Goal: Task Accomplishment & Management: Use online tool/utility

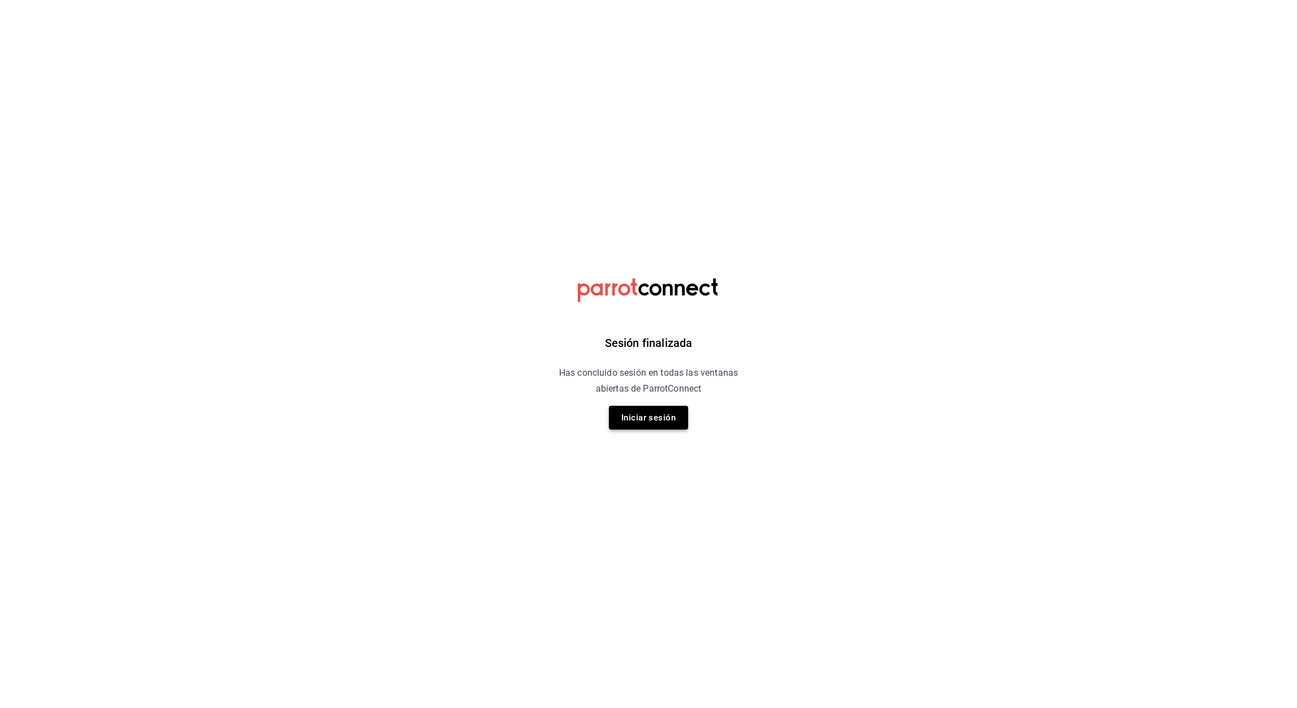
click at [653, 415] on button "Iniciar sesión" at bounding box center [648, 418] width 79 height 24
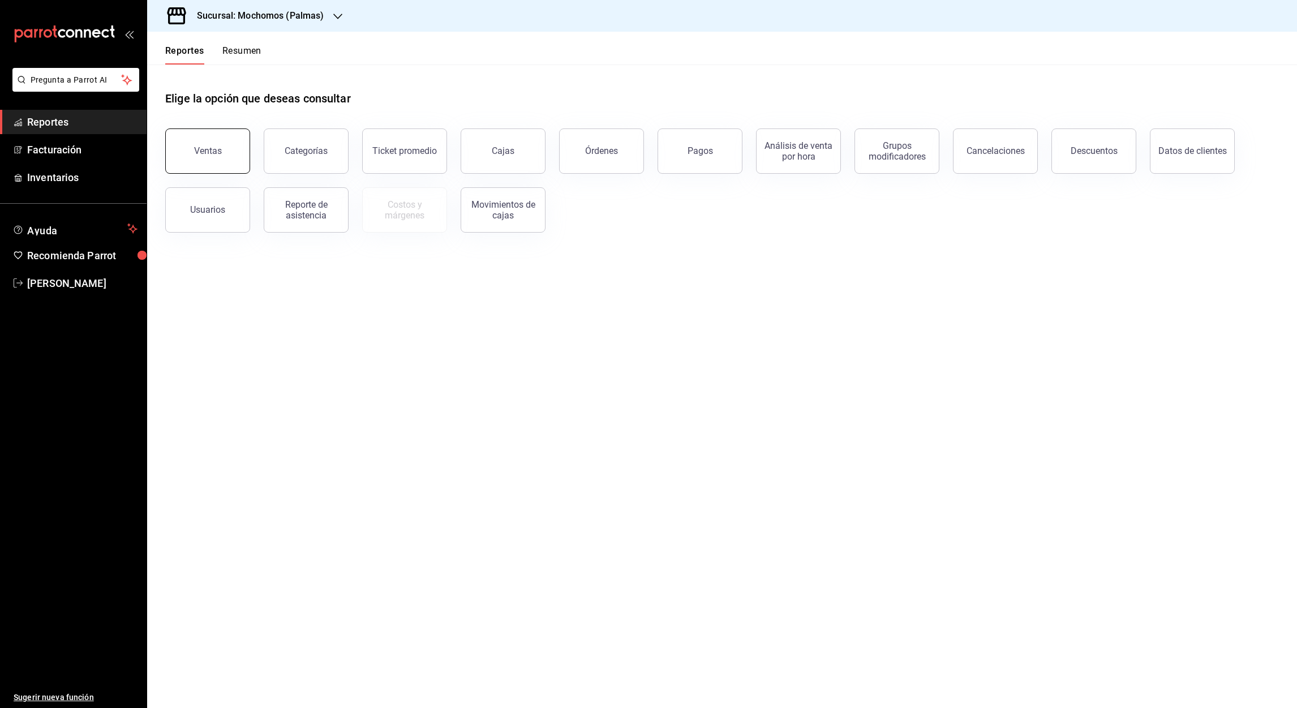
click at [225, 160] on button "Ventas" at bounding box center [207, 150] width 85 height 45
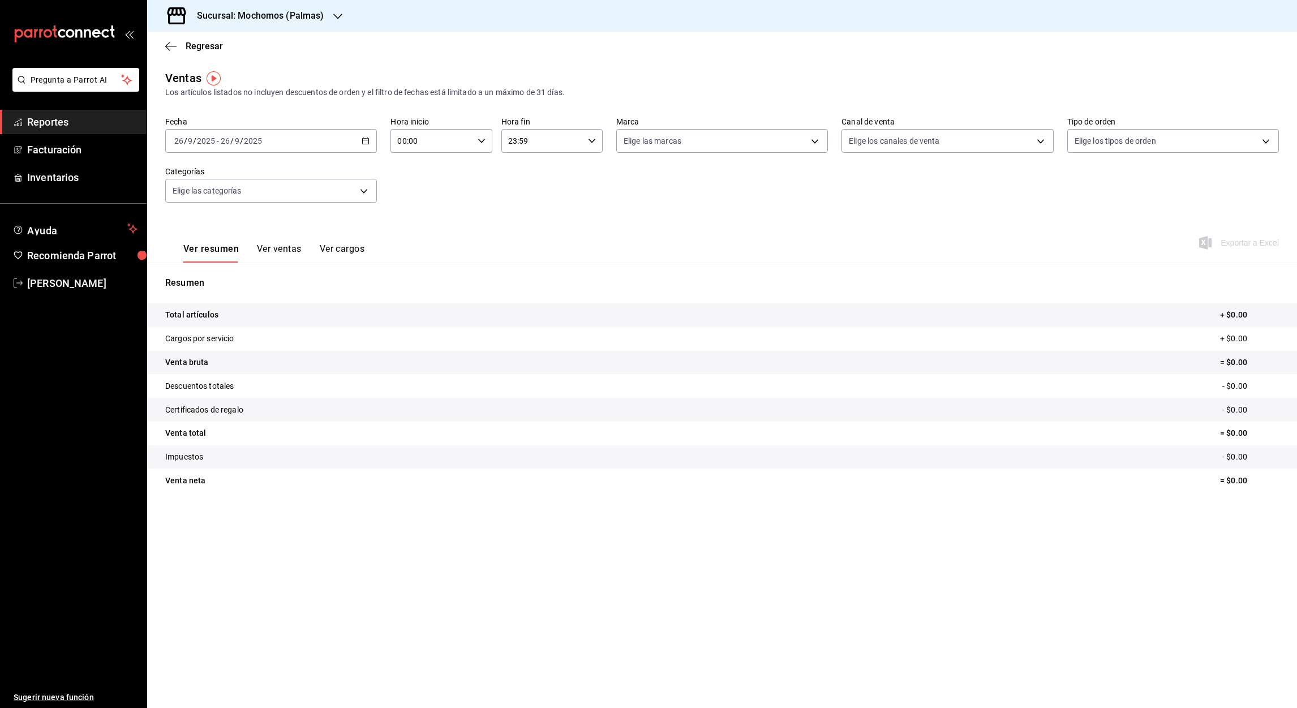
click at [335, 18] on icon "button" at bounding box center [337, 16] width 9 height 9
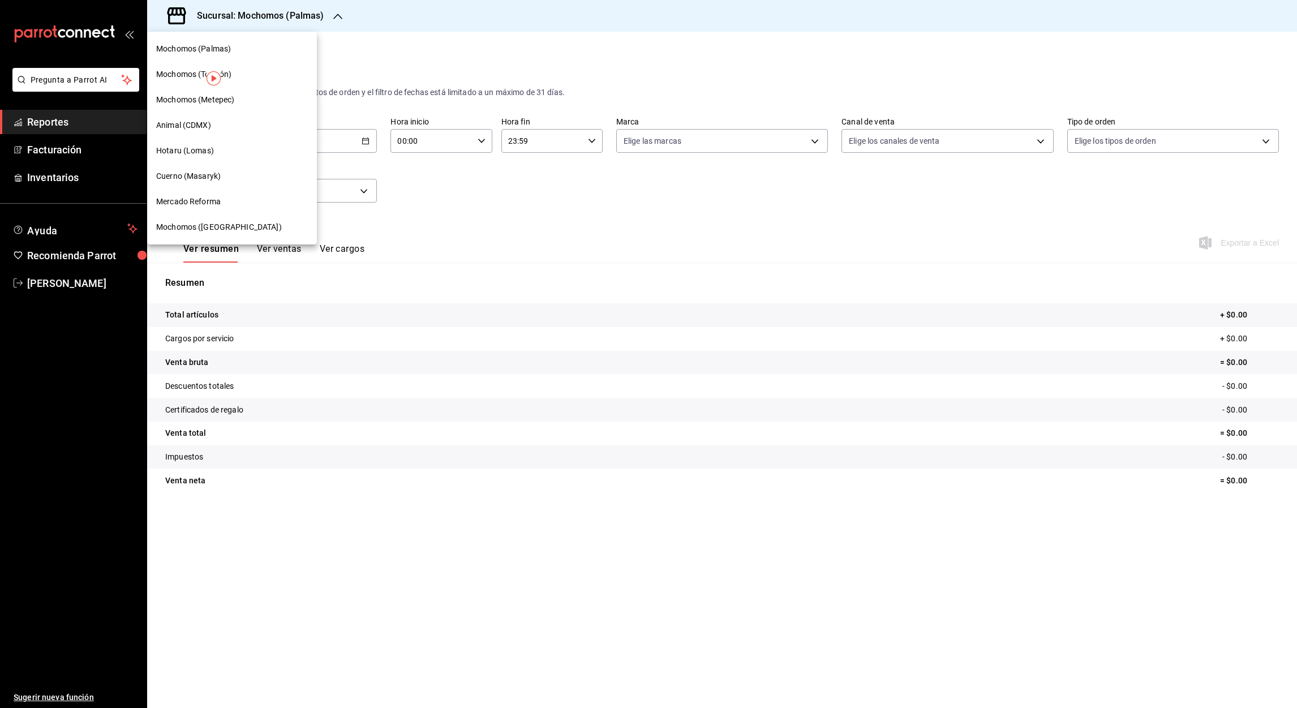
click at [200, 102] on span "Mochomos (Metepec)" at bounding box center [195, 100] width 78 height 12
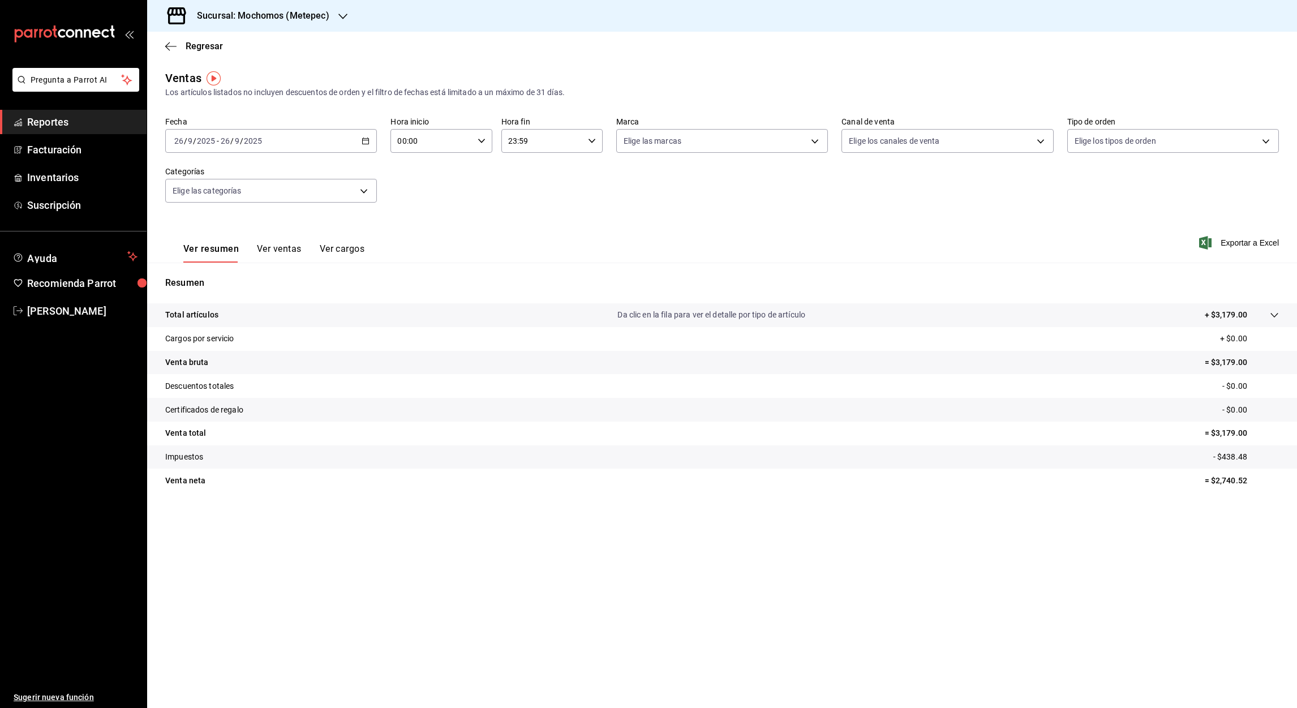
click at [367, 145] on div "2025-09-26 26 / 9 / 2025 - 2025-09-26 26 / 9 / 2025" at bounding box center [271, 141] width 212 height 24
click at [210, 272] on span "Rango de fechas" at bounding box center [219, 277] width 88 height 12
click at [294, 216] on abbr "1" at bounding box center [296, 216] width 4 height 8
click at [372, 287] on abbr "26" at bounding box center [375, 291] width 7 height 8
click at [399, 143] on input "00:00" at bounding box center [431, 141] width 82 height 23
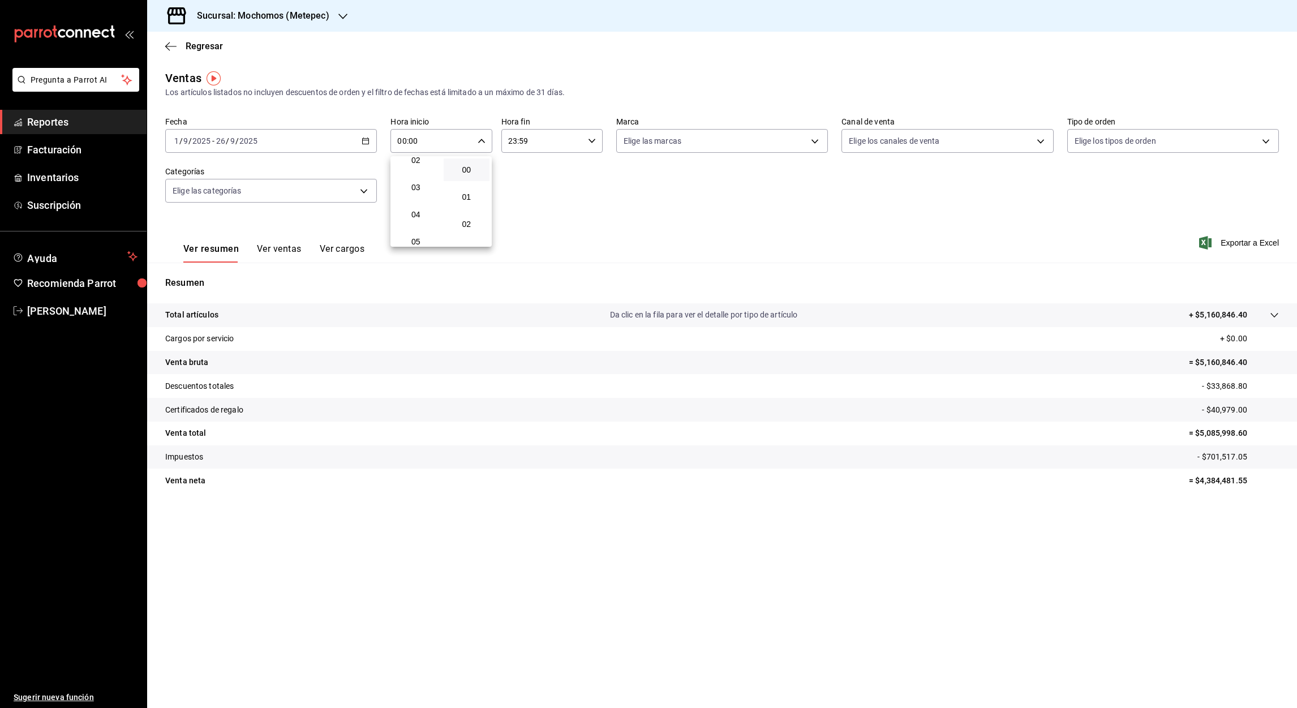
scroll to position [68, 0]
click at [414, 233] on span "05" at bounding box center [415, 237] width 33 height 9
type input "05:00"
click at [514, 138] on div at bounding box center [648, 354] width 1297 height 708
click at [514, 140] on input "23:59" at bounding box center [542, 141] width 82 height 23
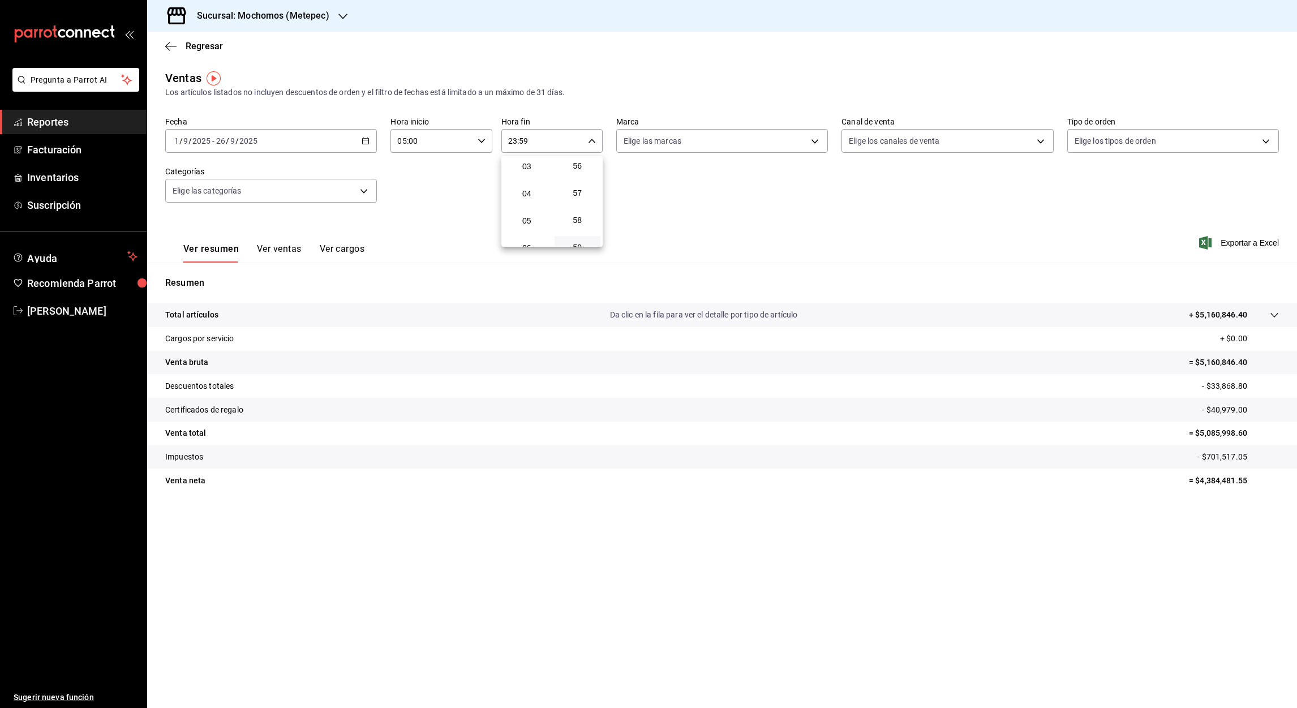
scroll to position [91, 0]
click at [531, 210] on span "05" at bounding box center [526, 214] width 33 height 9
click at [523, 141] on div at bounding box center [648, 354] width 1297 height 708
click at [523, 141] on input "05:59" at bounding box center [542, 141] width 82 height 23
click at [579, 172] on span "00" at bounding box center [577, 169] width 33 height 9
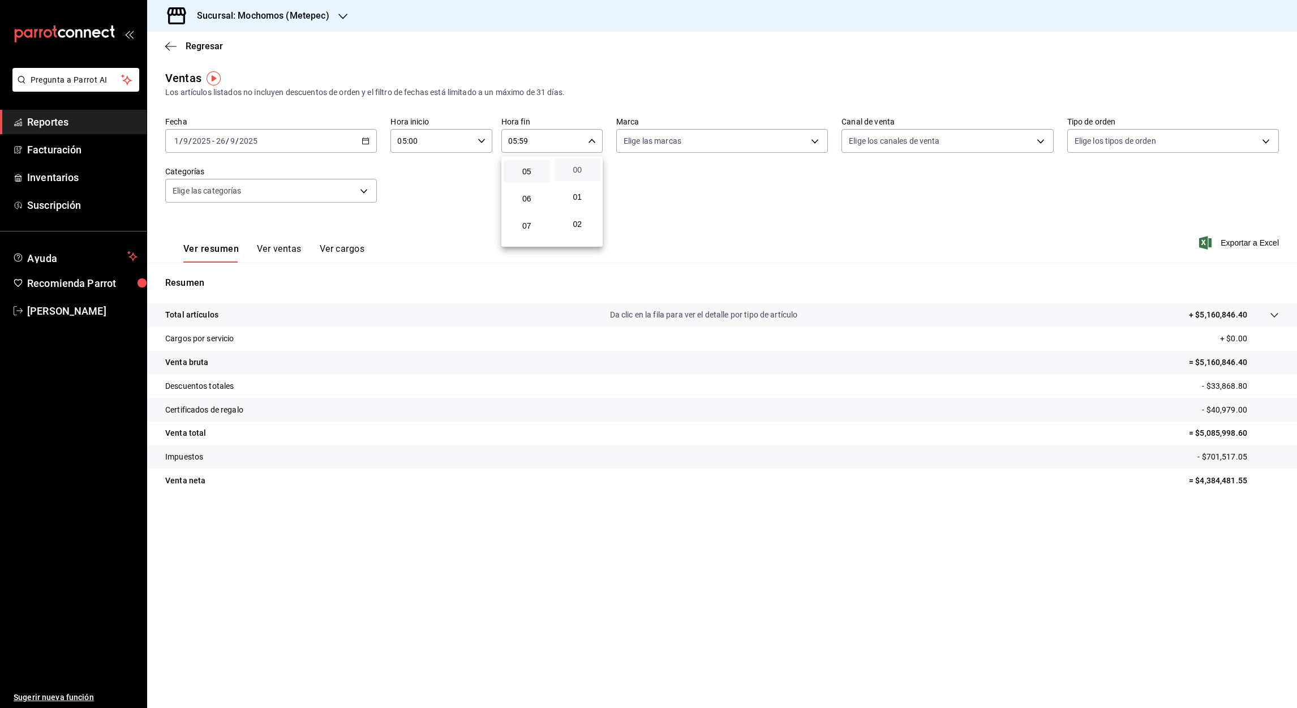
type input "05:00"
click at [1244, 243] on div at bounding box center [648, 354] width 1297 height 708
click at [1242, 240] on font "Exportar a Excel" at bounding box center [1250, 242] width 58 height 9
click at [167, 48] on icon "button" at bounding box center [170, 46] width 11 height 10
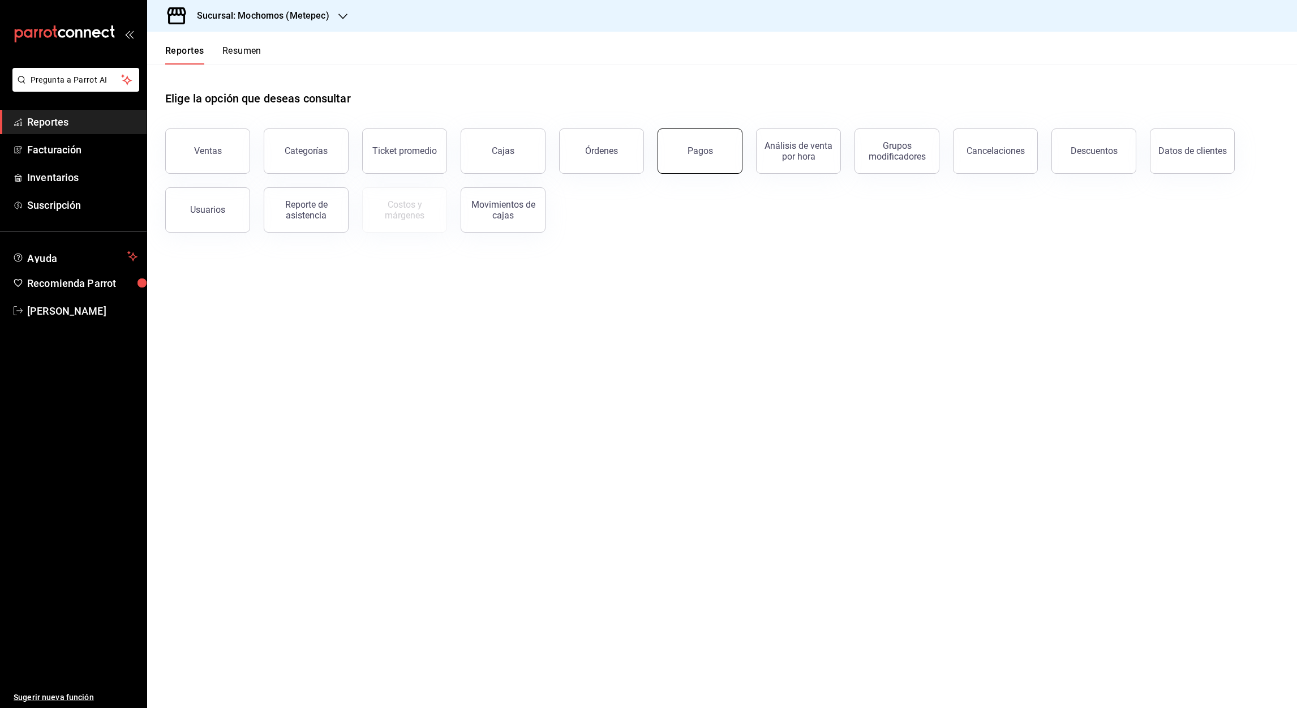
click at [691, 153] on div "Pagos" at bounding box center [700, 150] width 25 height 11
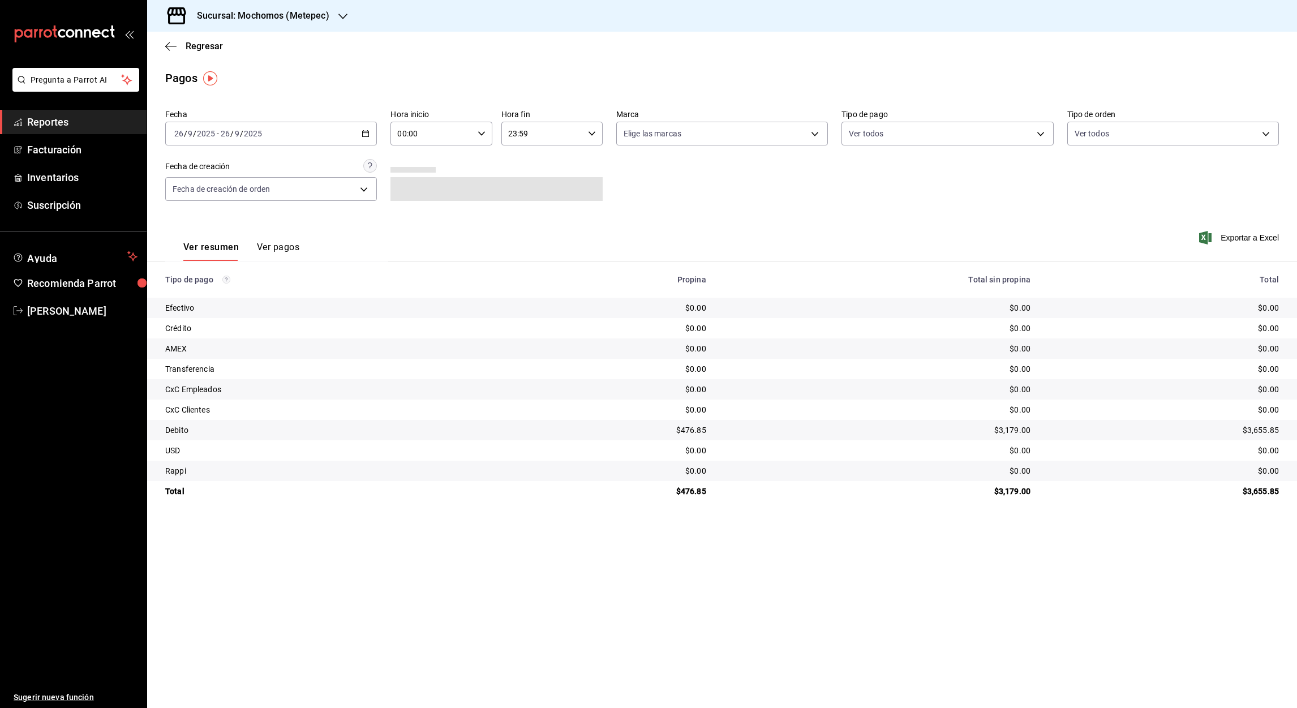
click at [364, 133] on icon "button" at bounding box center [366, 134] width 8 height 8
click at [205, 288] on li "Rango de fechas" at bounding box center [219, 294] width 106 height 25
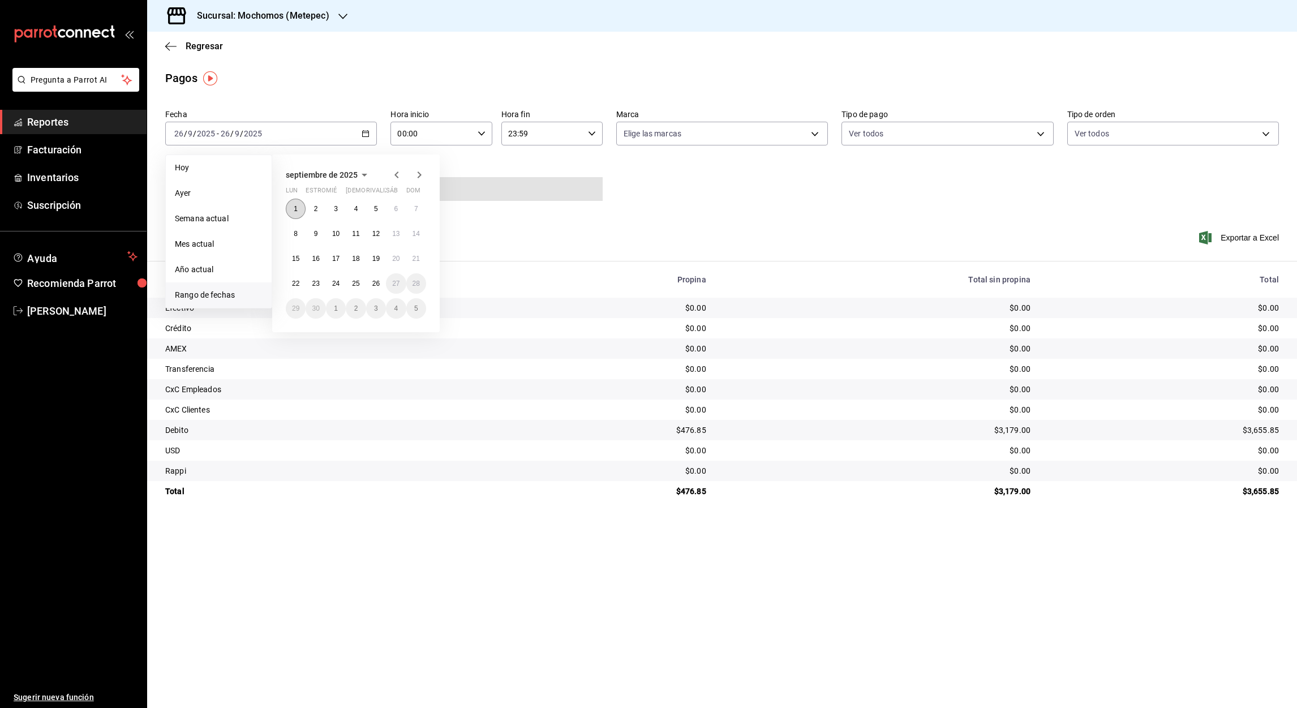
click at [294, 205] on abbr "1" at bounding box center [296, 209] width 4 height 8
click at [376, 282] on abbr "26" at bounding box center [375, 284] width 7 height 8
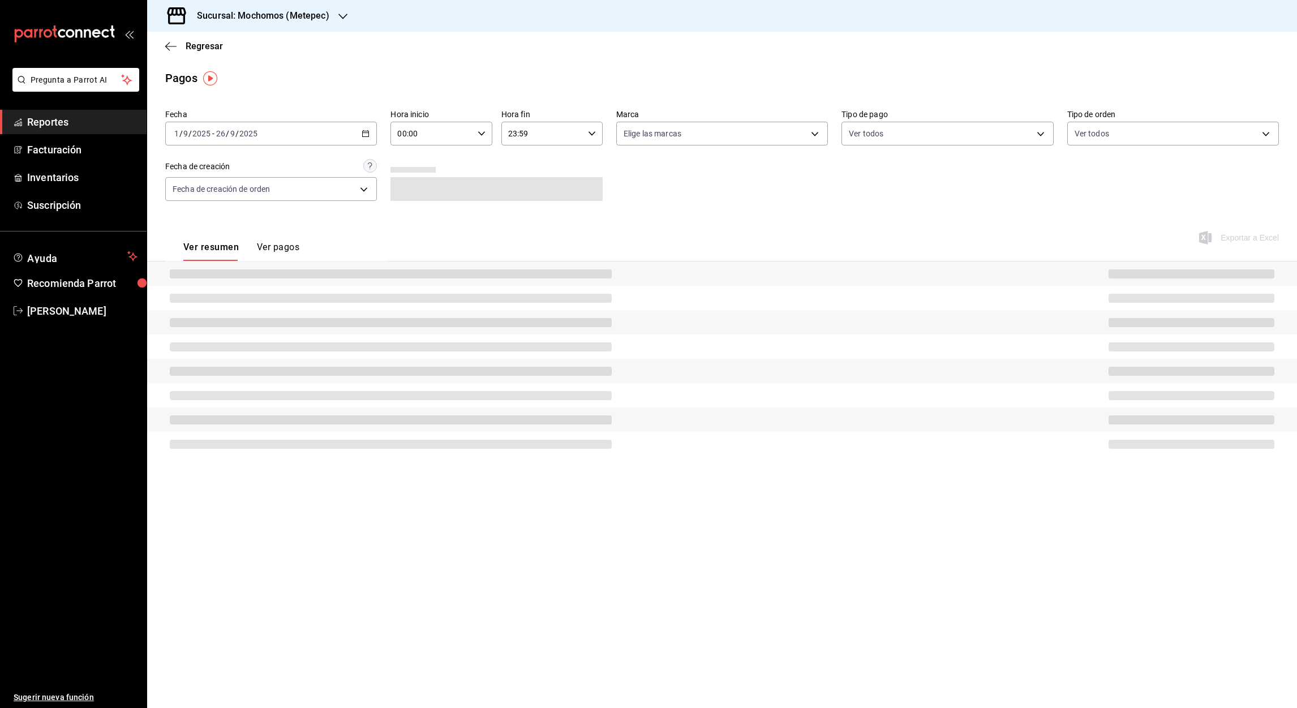
click at [403, 134] on input "00:00" at bounding box center [431, 133] width 82 height 23
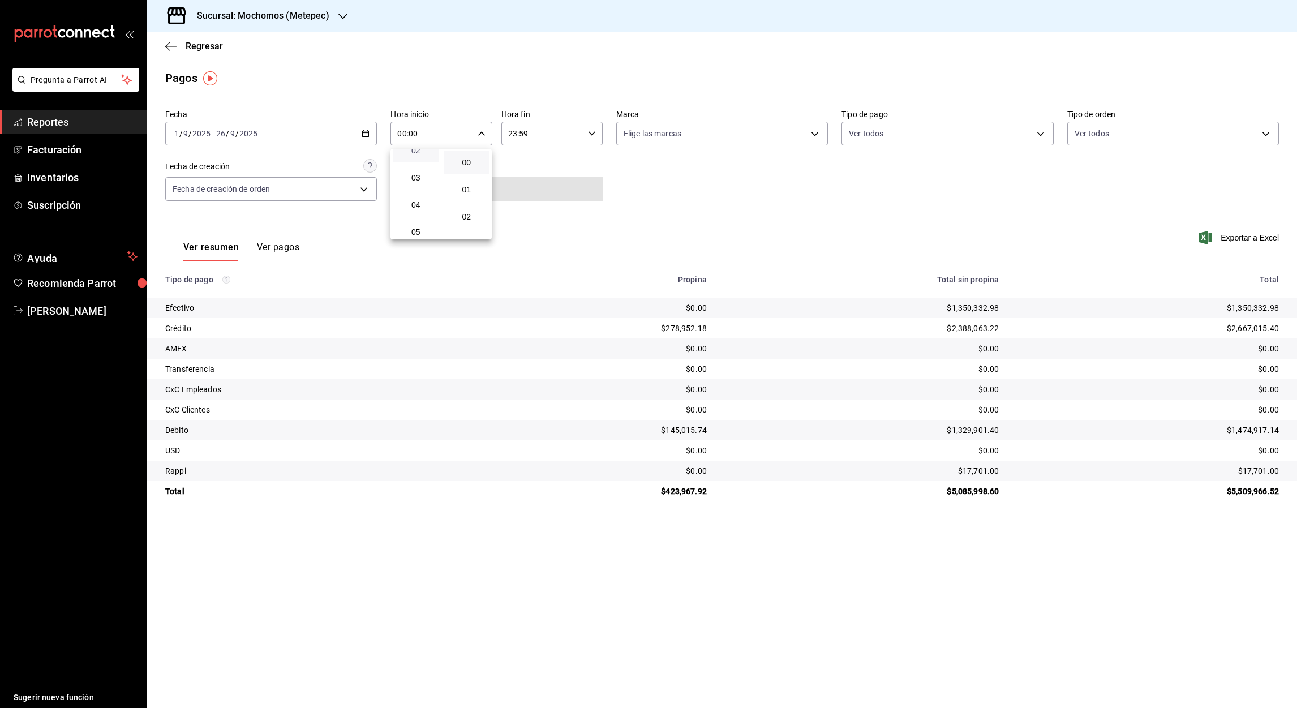
scroll to position [67, 0]
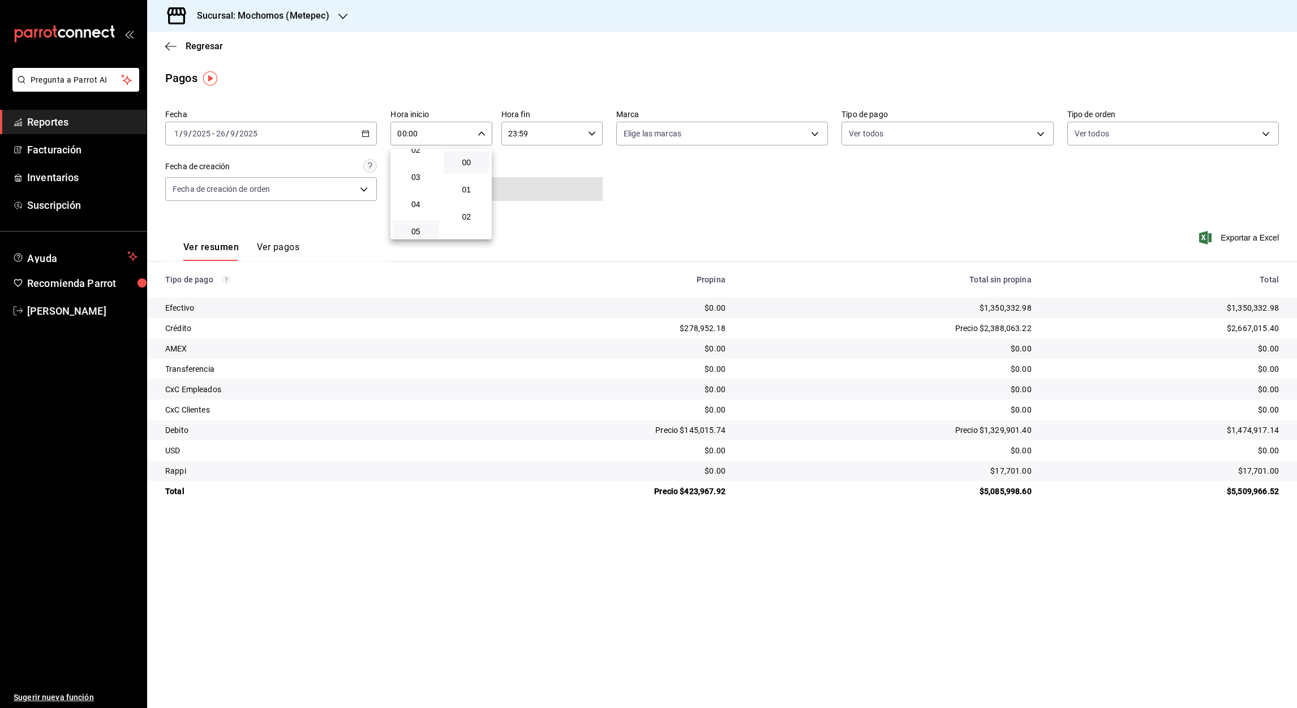
click at [419, 224] on button "05" at bounding box center [416, 231] width 46 height 23
type input "05:00"
click at [512, 130] on div at bounding box center [648, 354] width 1297 height 708
click at [512, 130] on input "23:59" at bounding box center [542, 133] width 82 height 23
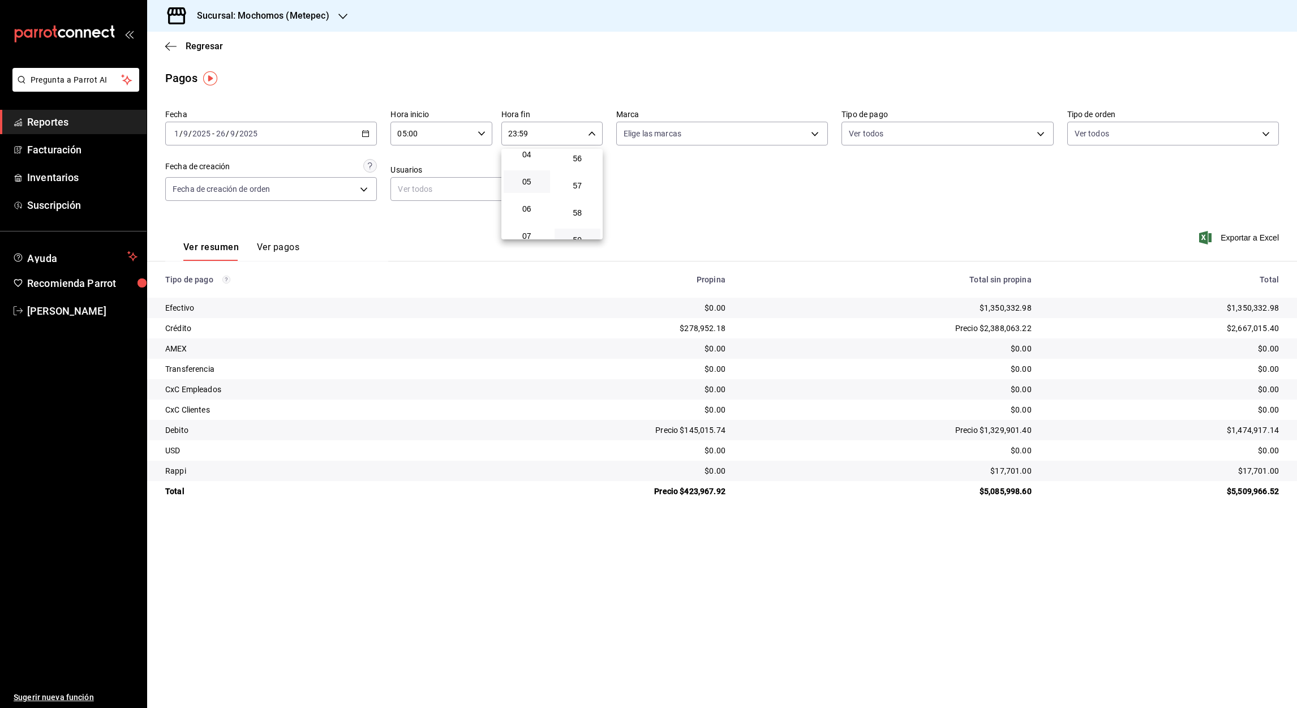
click at [531, 174] on button "05" at bounding box center [527, 181] width 46 height 23
click at [524, 136] on div at bounding box center [648, 354] width 1297 height 708
click at [524, 136] on input "05:59" at bounding box center [542, 133] width 82 height 23
drag, startPoint x: 600, startPoint y: 178, endPoint x: 588, endPoint y: 175, distance: 12.1
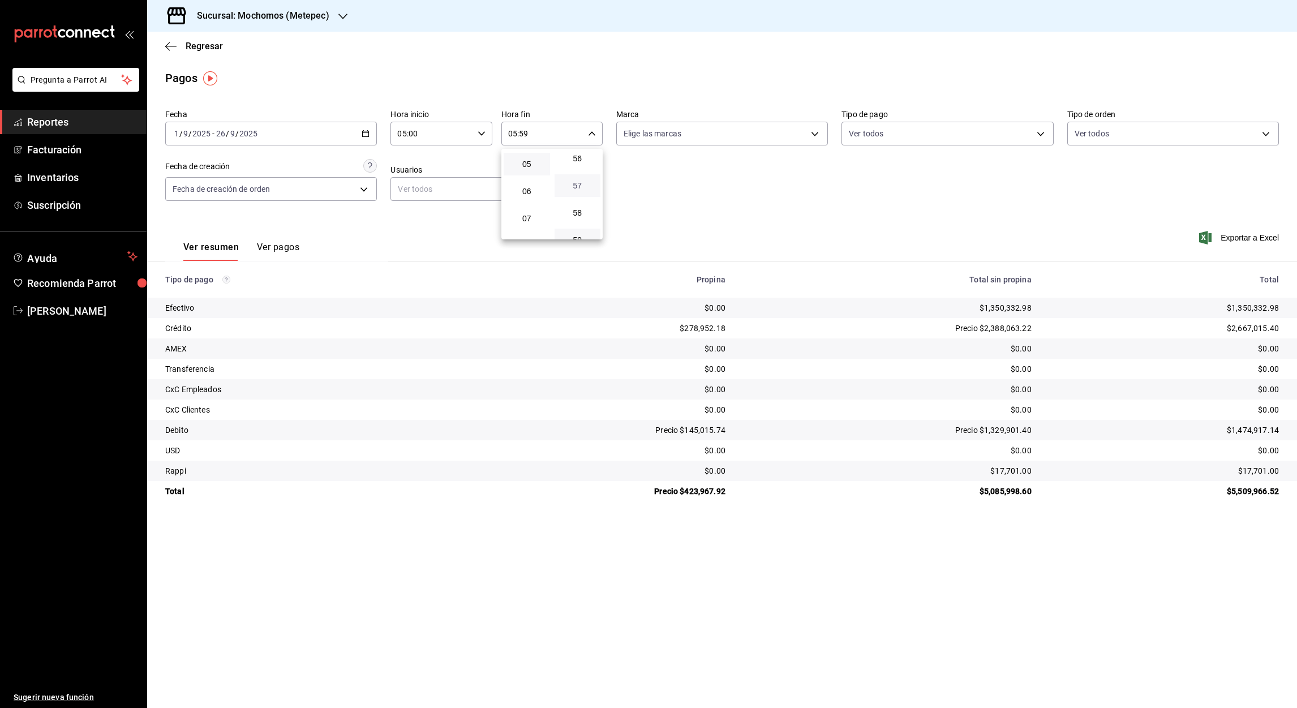
click at [588, 175] on button "57" at bounding box center [578, 185] width 46 height 23
click at [578, 164] on span "00" at bounding box center [577, 162] width 33 height 9
type input "05:00"
click at [1244, 237] on div at bounding box center [648, 354] width 1297 height 708
click at [1251, 240] on font "Exportar a Excel" at bounding box center [1250, 237] width 58 height 9
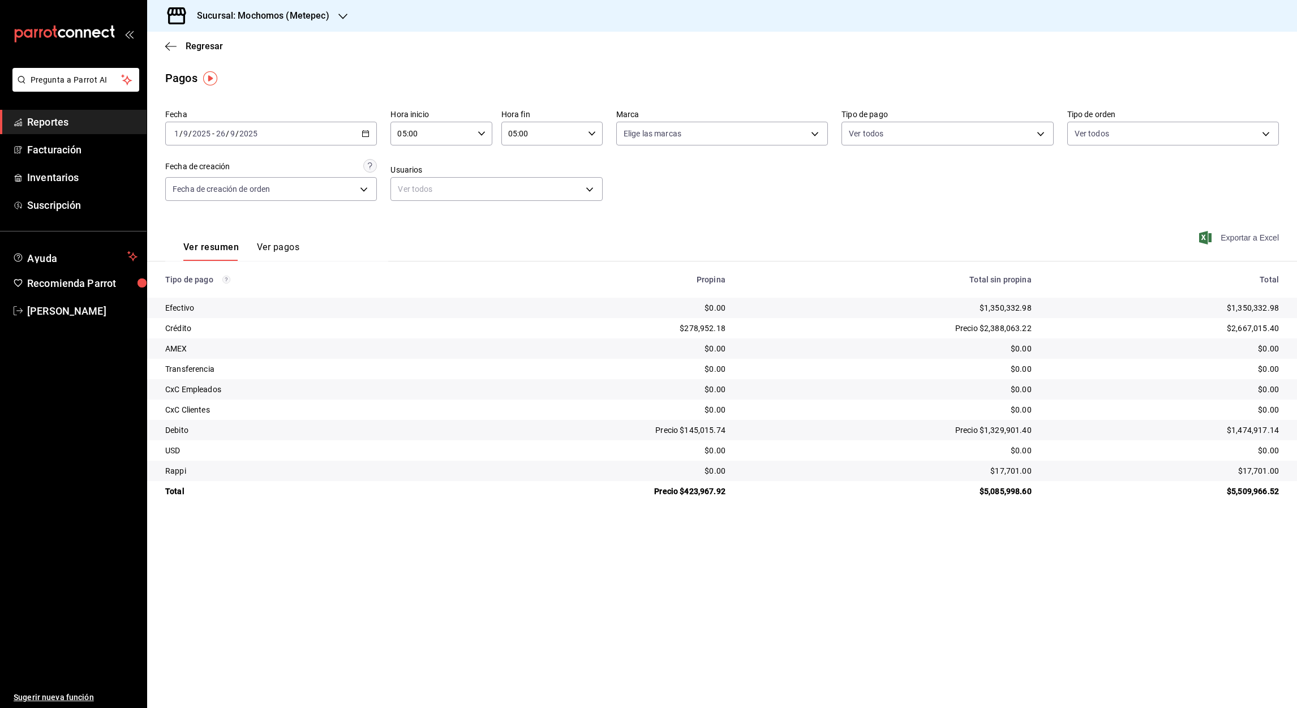
click at [1253, 233] on font "Exportar a Excel" at bounding box center [1250, 237] width 58 height 9
click at [342, 17] on icon "button" at bounding box center [342, 16] width 9 height 9
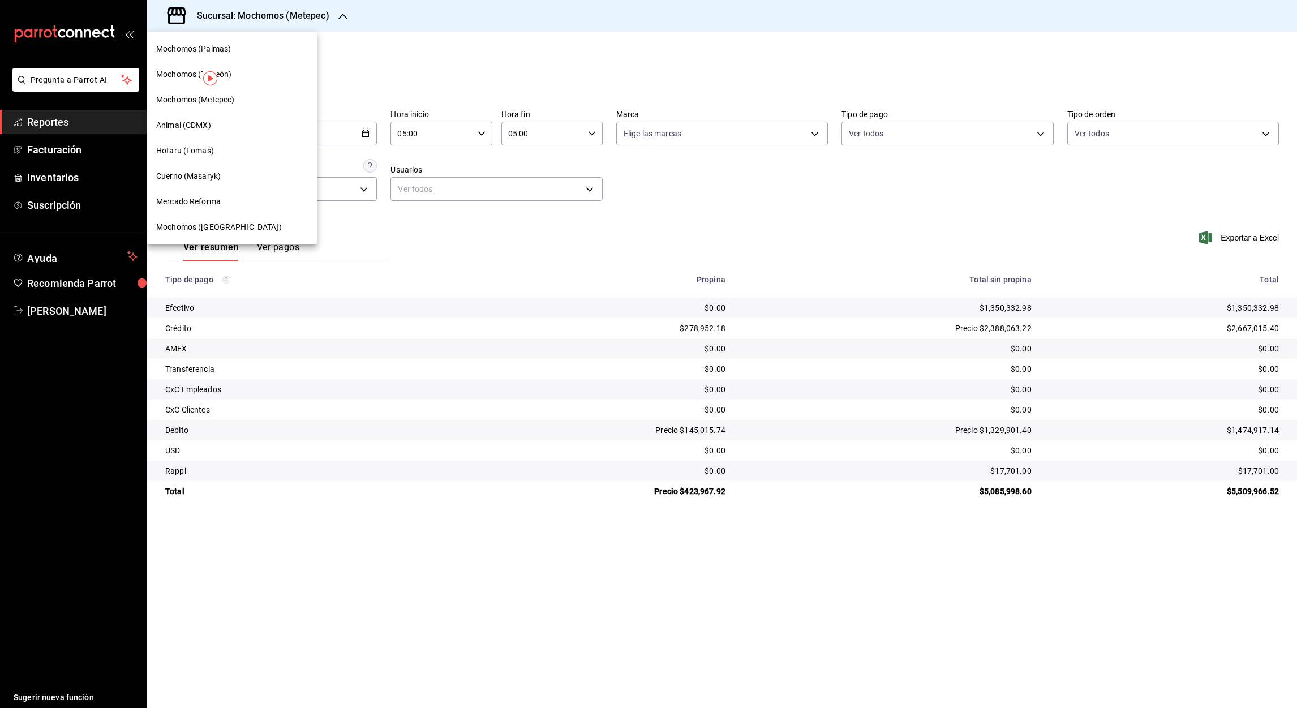
click at [225, 101] on span "Mochomos (Metepec)" at bounding box center [195, 100] width 78 height 12
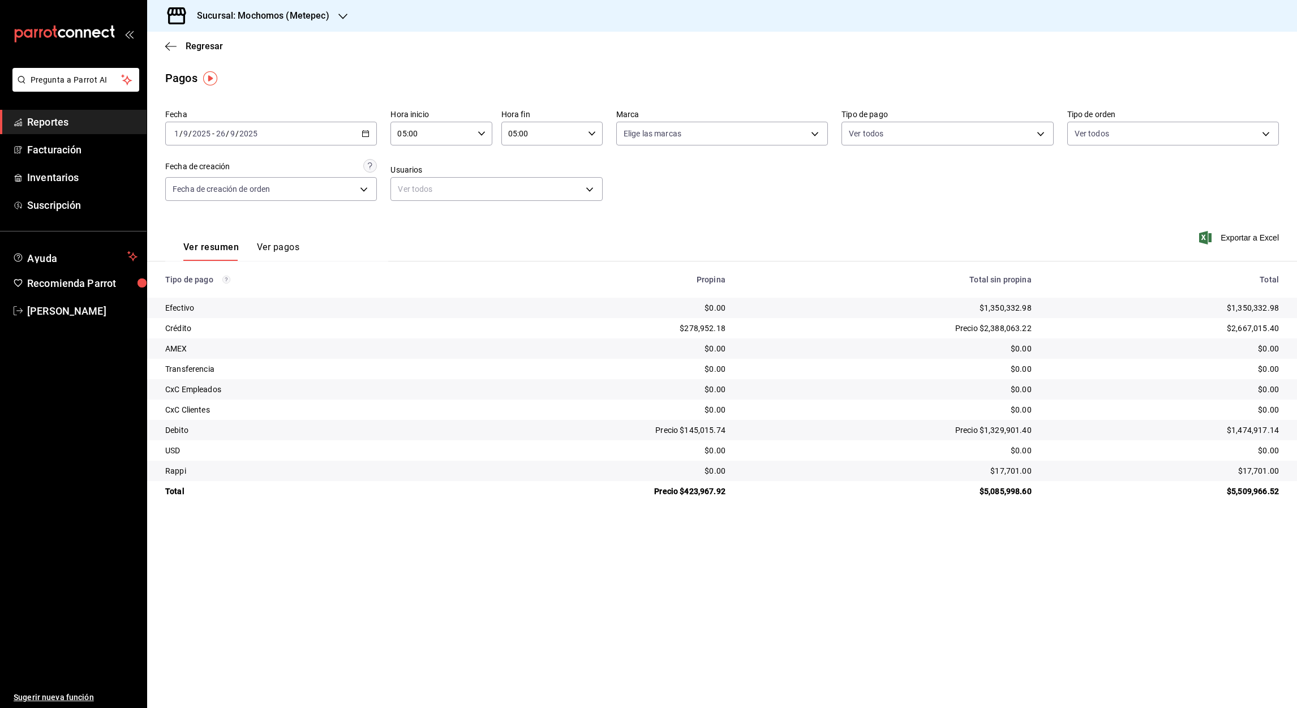
click at [364, 133] on icon "button" at bounding box center [366, 134] width 8 height 8
click at [541, 237] on div "Ver resumen Ver pagos Exportar a Excel" at bounding box center [722, 244] width 1150 height 60
click at [338, 16] on icon "button" at bounding box center [342, 16] width 9 height 9
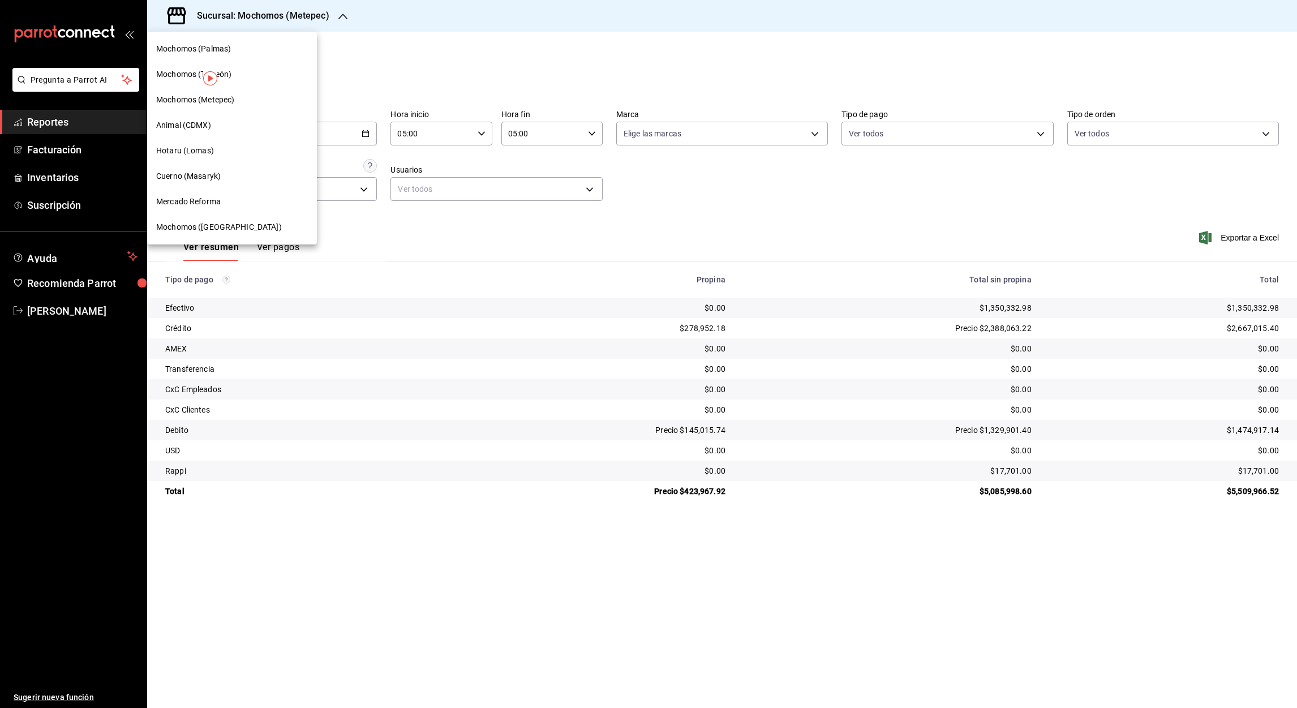
click at [233, 50] on div "Mochomos (Palmas)" at bounding box center [232, 49] width 152 height 12
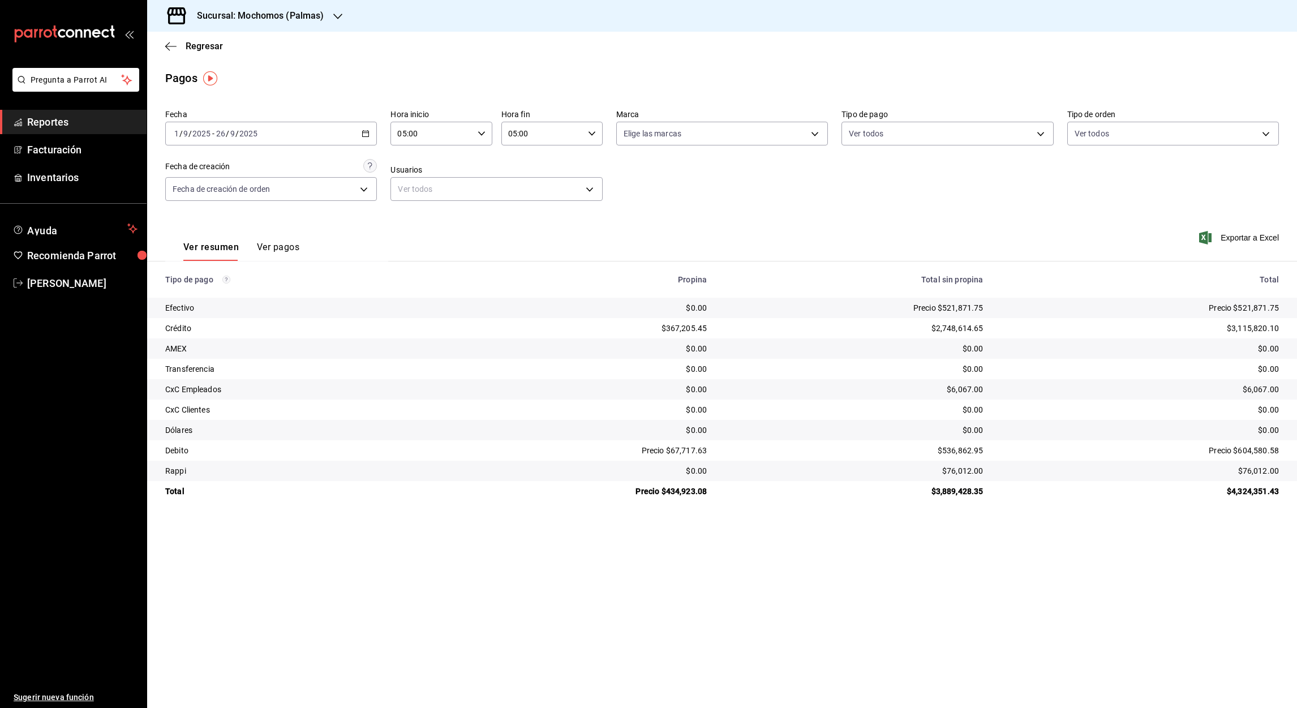
click at [366, 134] on icon "button" at bounding box center [366, 134] width 8 height 8
click at [214, 289] on span "Rango de fechas" at bounding box center [219, 295] width 88 height 12
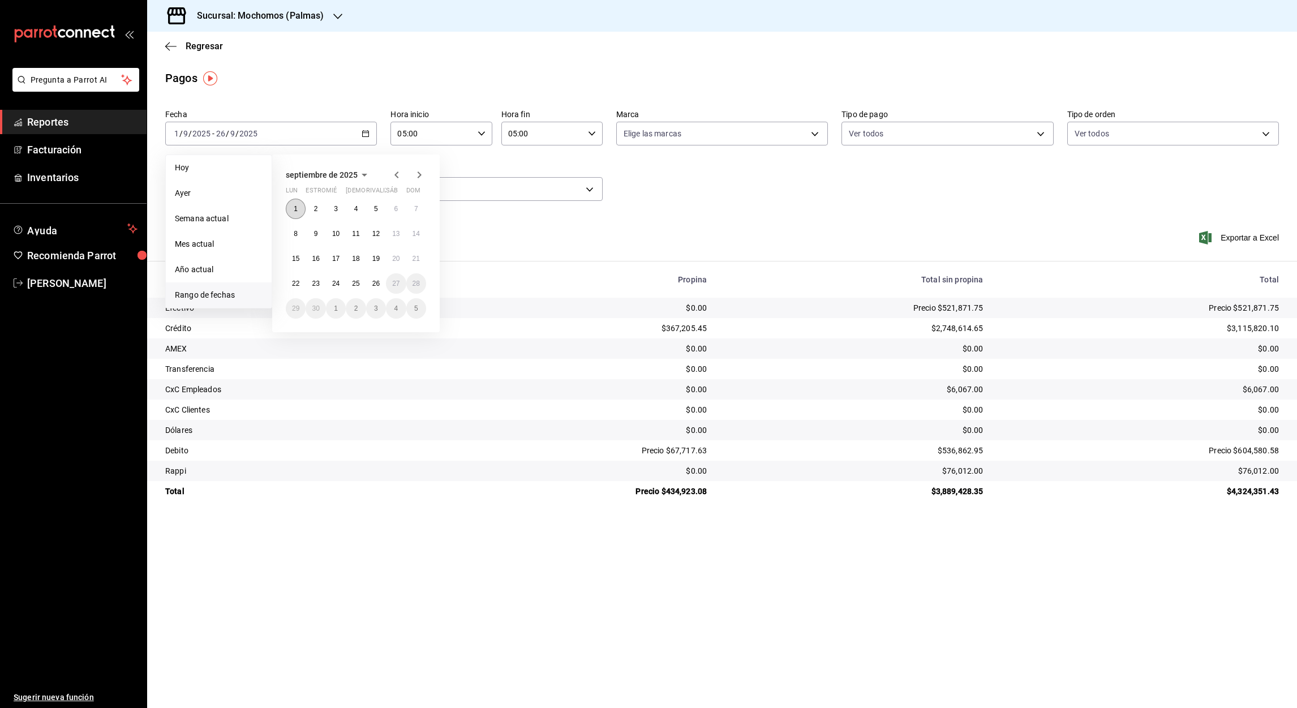
click at [295, 207] on abbr "1" at bounding box center [296, 209] width 4 height 8
click at [375, 282] on abbr "26" at bounding box center [375, 284] width 7 height 8
type input "00:00"
type input "23:59"
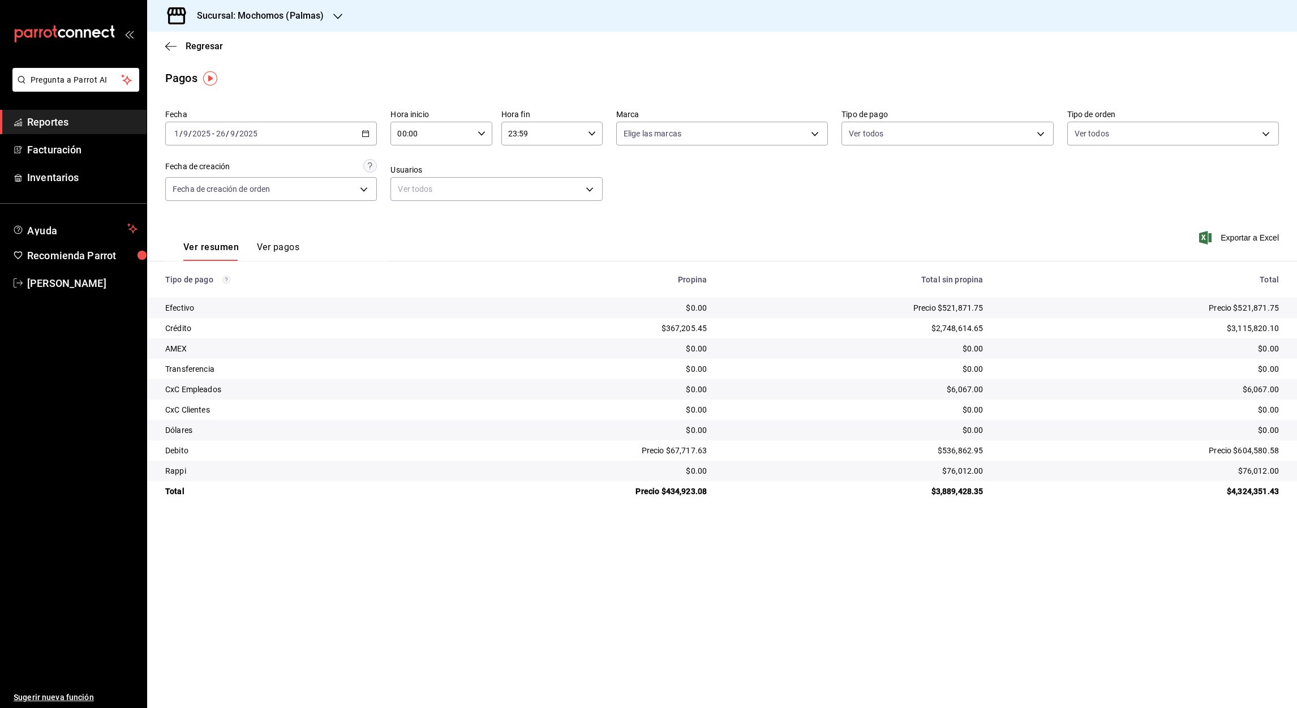
click at [405, 135] on input "00:00" at bounding box center [431, 133] width 82 height 23
click at [415, 207] on span "05" at bounding box center [415, 207] width 33 height 9
type input "05:00"
click at [466, 160] on span "00" at bounding box center [466, 162] width 33 height 9
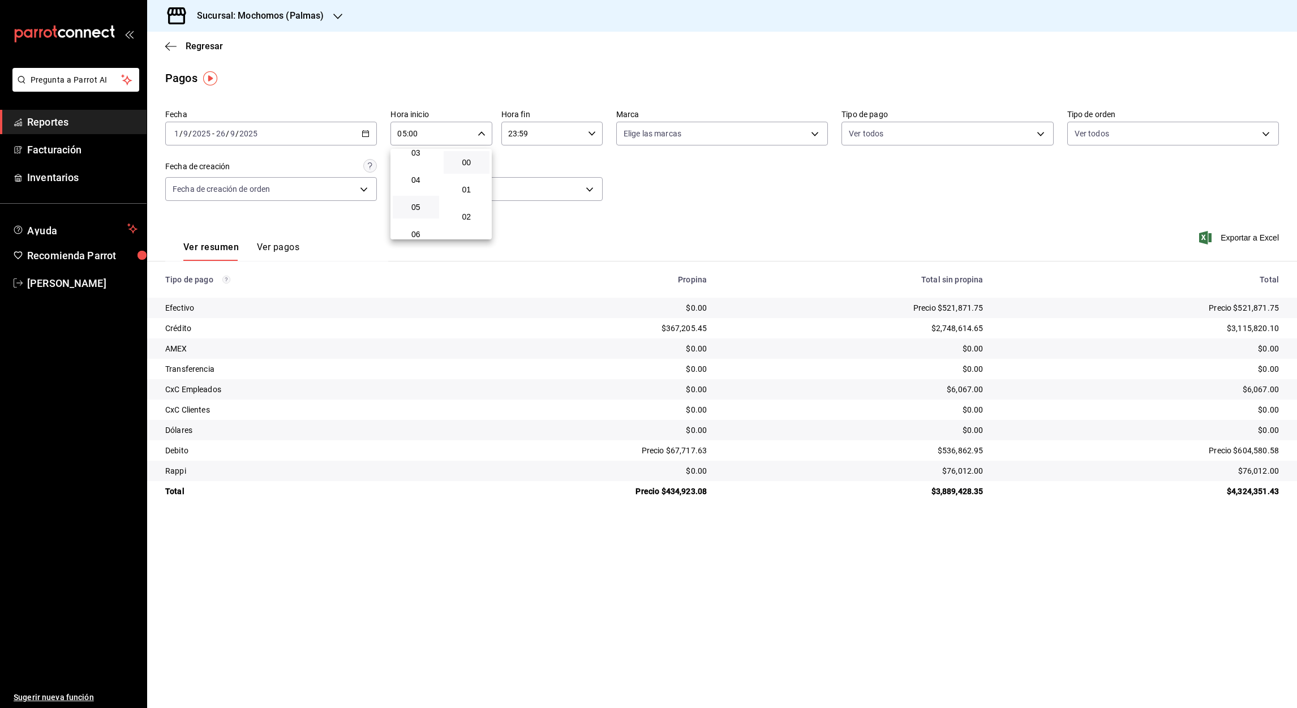
click at [513, 135] on div at bounding box center [648, 354] width 1297 height 708
click at [513, 135] on input "23:59" at bounding box center [542, 133] width 82 height 23
click at [528, 218] on span "05" at bounding box center [526, 216] width 33 height 9
click at [524, 132] on div at bounding box center [648, 354] width 1297 height 708
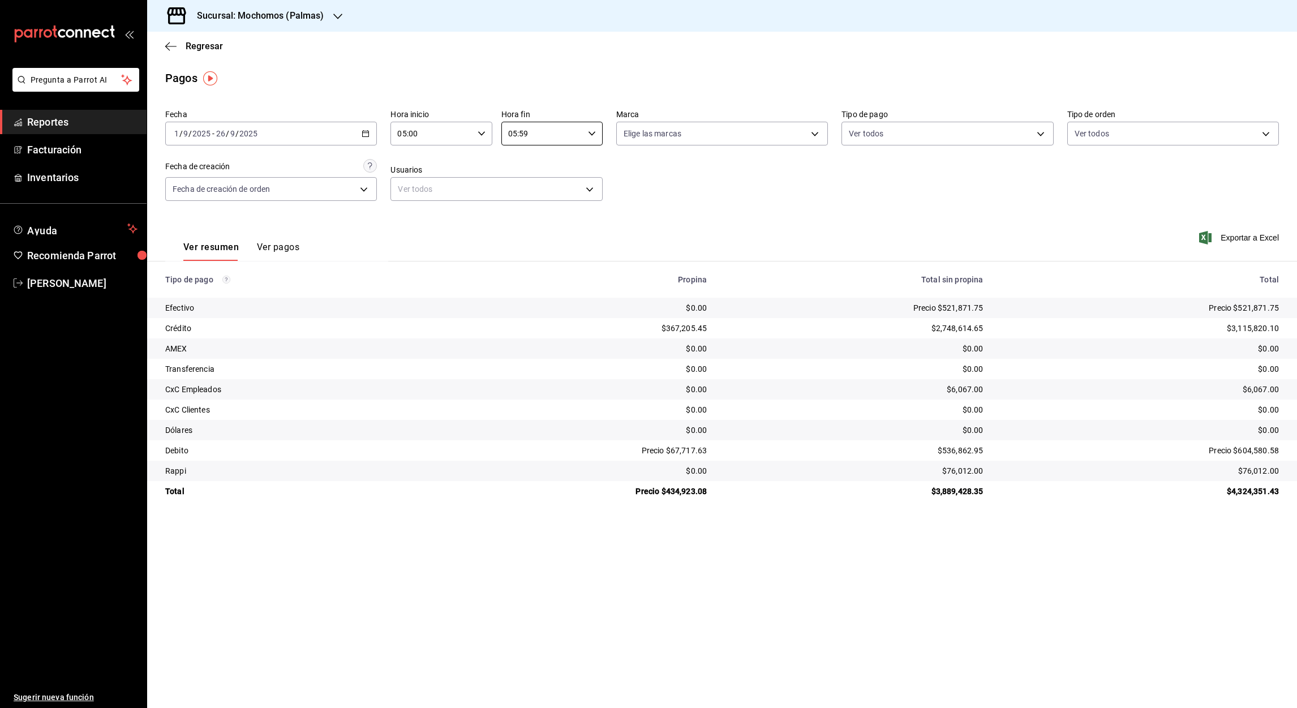
click at [524, 132] on input "05:59" at bounding box center [542, 133] width 82 height 23
click at [581, 164] on span "00" at bounding box center [577, 162] width 33 height 9
type input "05:00"
click at [1244, 238] on div at bounding box center [648, 354] width 1297 height 708
click at [1244, 238] on font "Exportar a Excel" at bounding box center [1250, 237] width 58 height 9
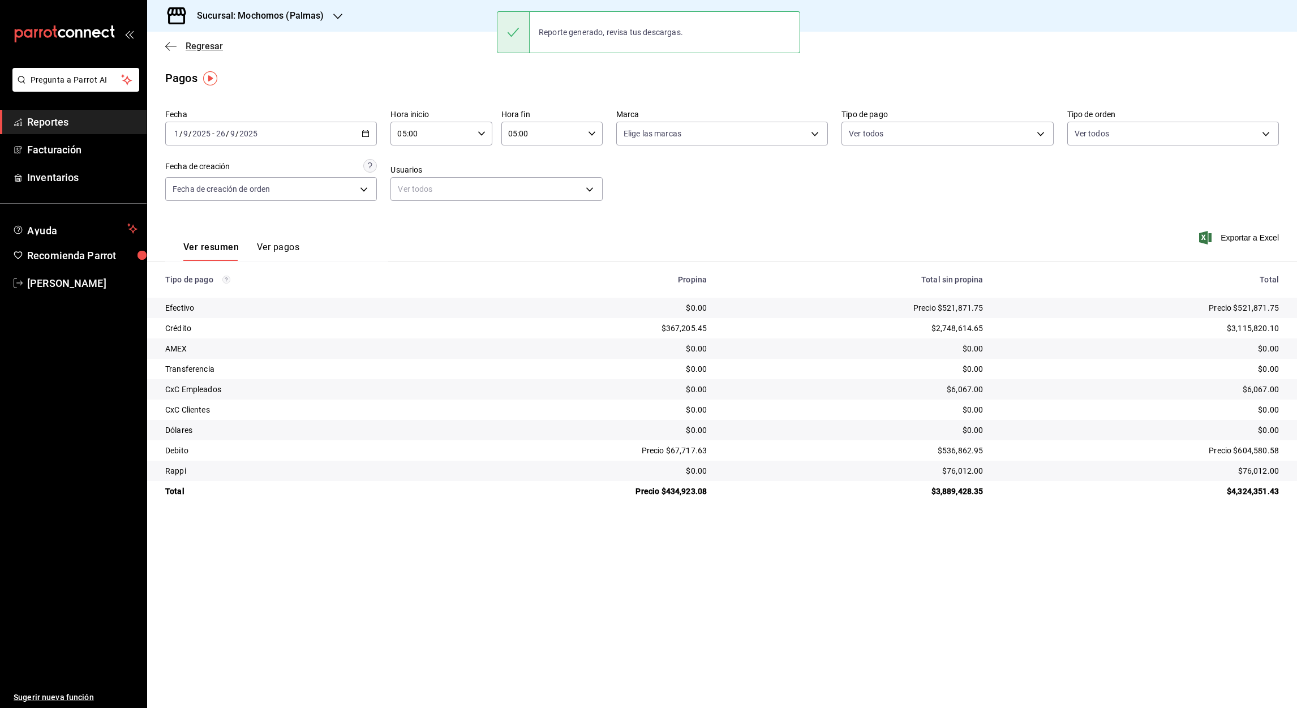
click at [167, 48] on icon "button" at bounding box center [170, 46] width 11 height 10
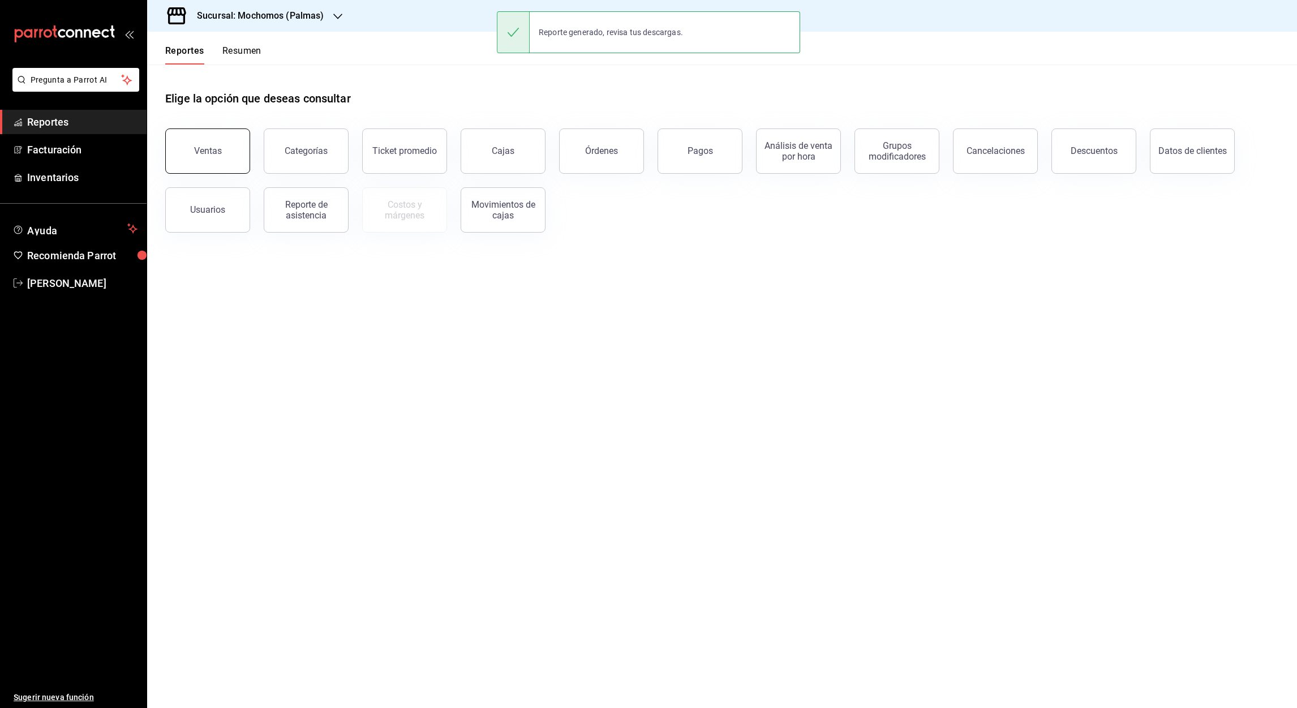
click at [232, 145] on button "Ventas" at bounding box center [207, 150] width 85 height 45
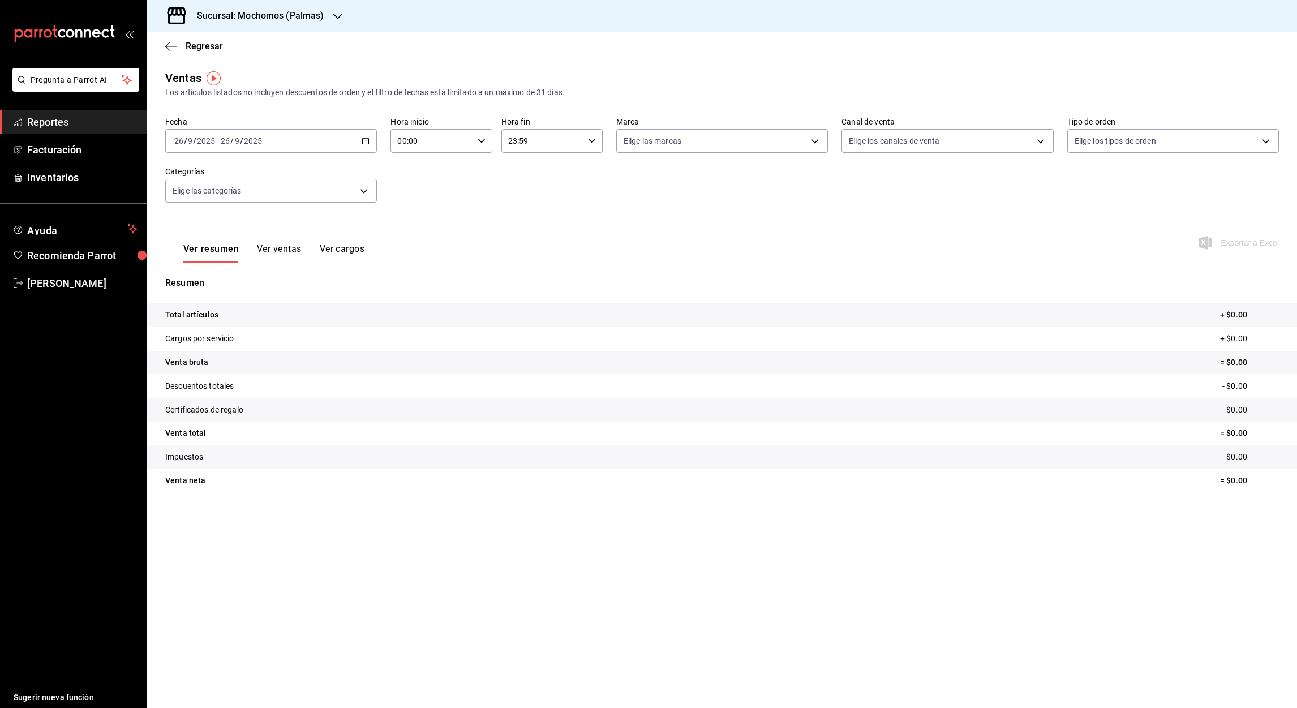
click at [364, 139] on icon "button" at bounding box center [366, 141] width 8 height 8
click at [216, 273] on span "Rango de fechas" at bounding box center [219, 277] width 88 height 12
click at [288, 218] on button "1" at bounding box center [296, 216] width 20 height 20
click at [374, 287] on abbr "26" at bounding box center [375, 291] width 7 height 8
click at [405, 146] on input "00:00" at bounding box center [431, 141] width 82 height 23
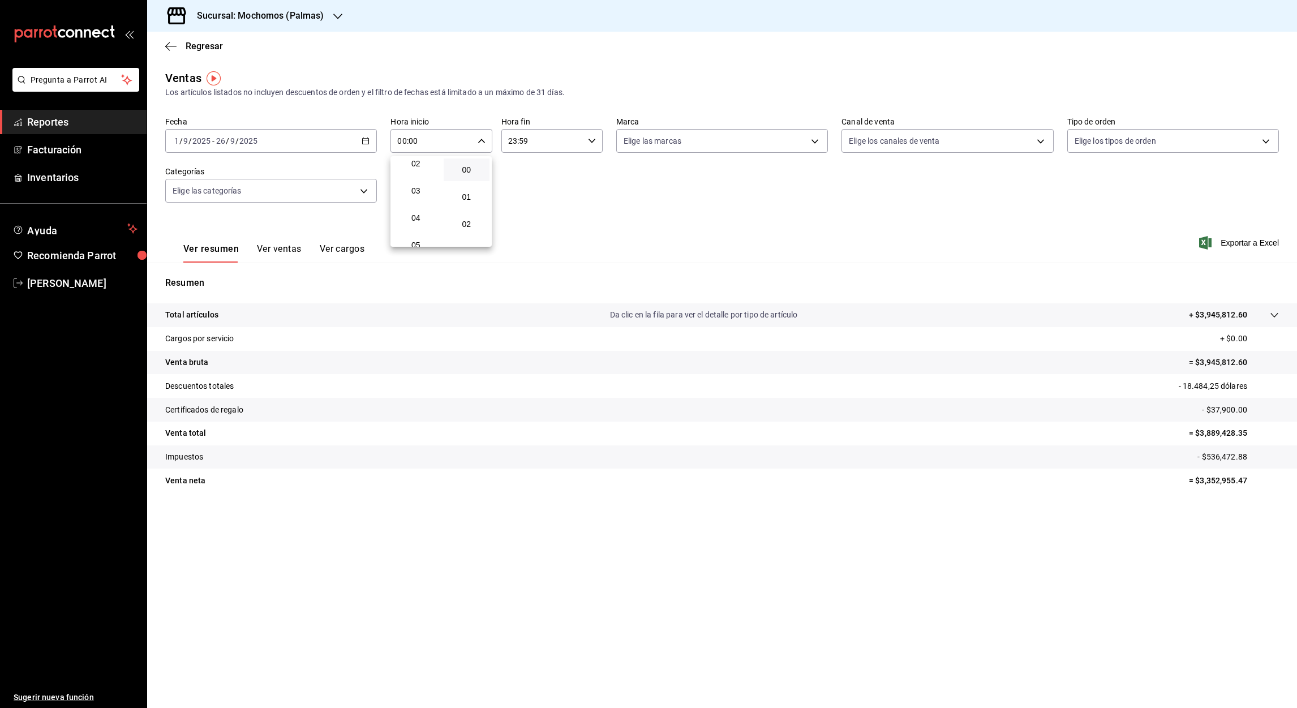
scroll to position [67, 0]
click at [415, 234] on span "05" at bounding box center [415, 238] width 33 height 9
type input "05:00"
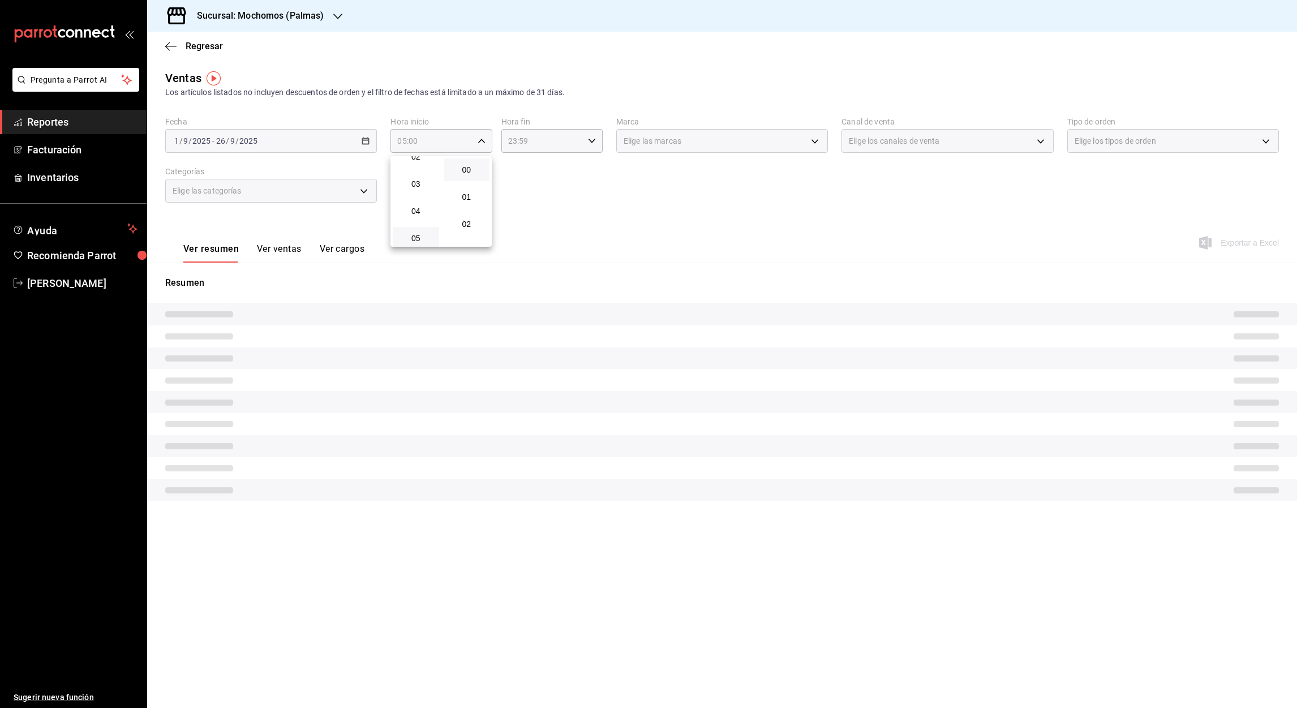
click at [509, 142] on div at bounding box center [648, 354] width 1297 height 708
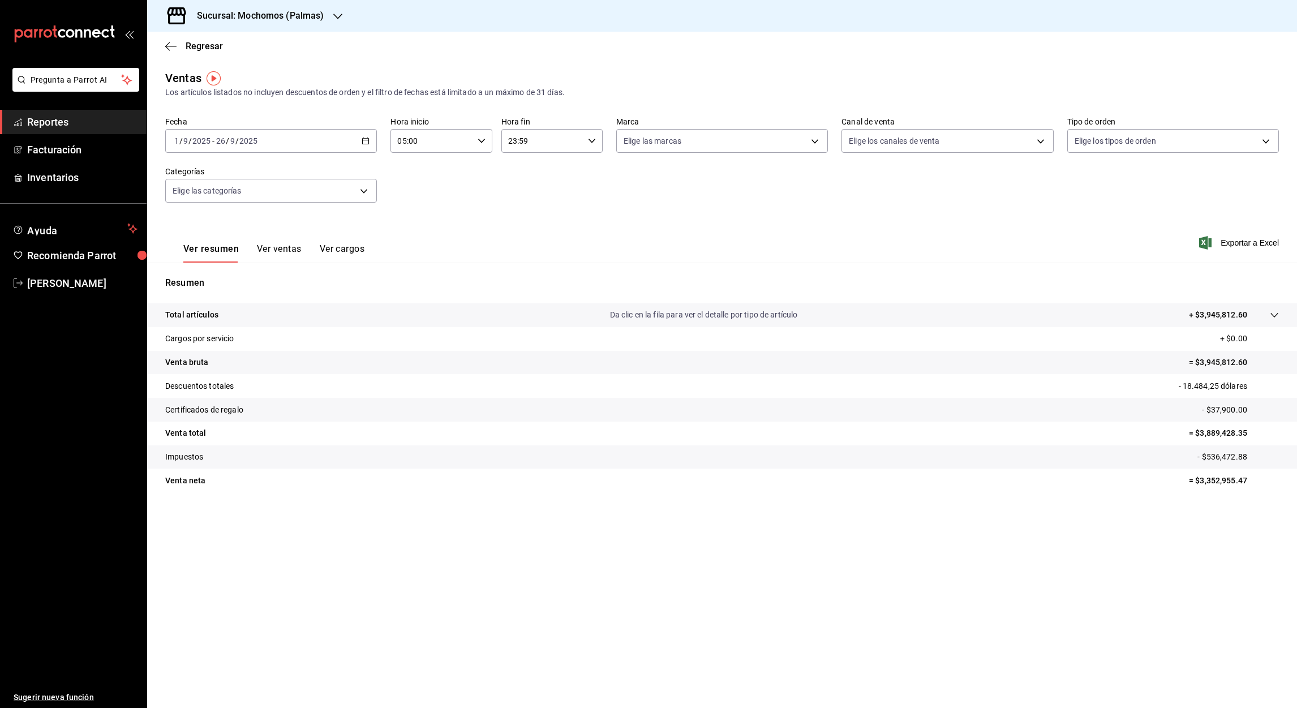
click at [511, 143] on input "23:59" at bounding box center [542, 141] width 82 height 23
click at [527, 207] on span "05" at bounding box center [526, 211] width 33 height 9
click at [522, 142] on div at bounding box center [648, 354] width 1297 height 708
click at [522, 142] on input "05:59" at bounding box center [542, 141] width 82 height 23
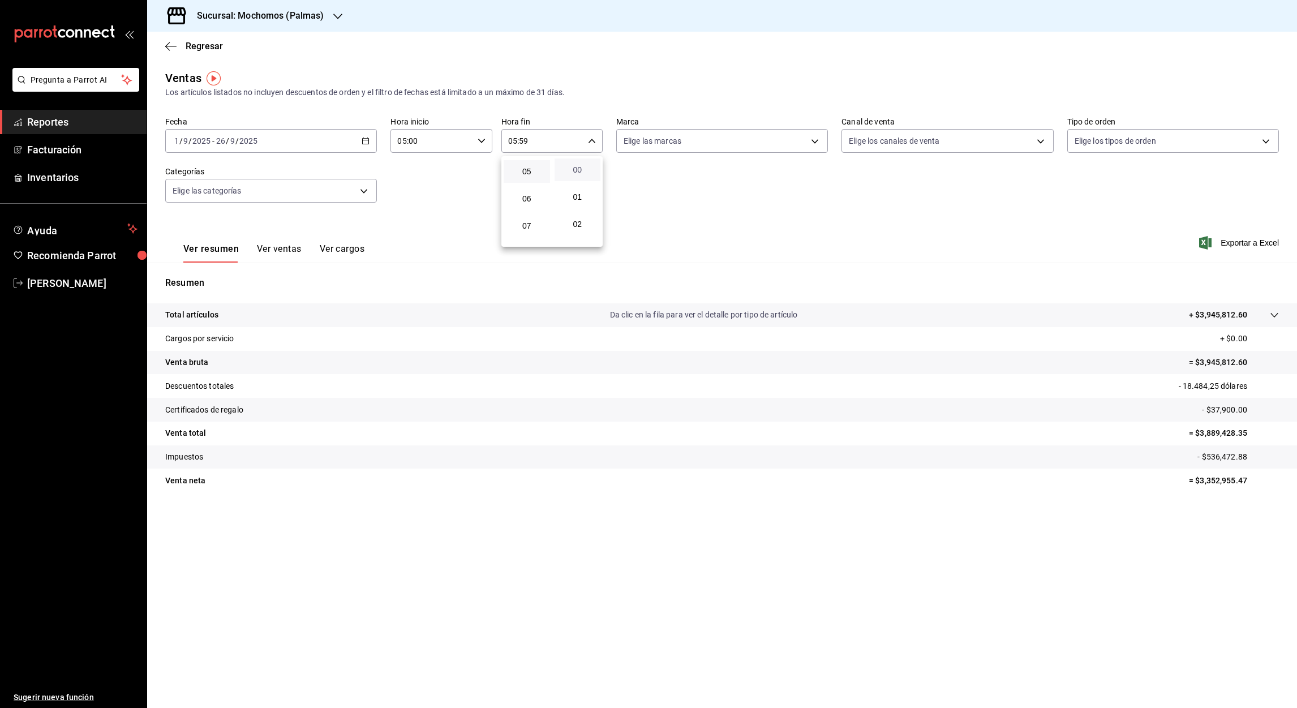
click at [575, 172] on span "00" at bounding box center [577, 169] width 33 height 9
type input "05:00"
click at [1247, 246] on div at bounding box center [648, 354] width 1297 height 708
click at [1240, 240] on font "Exportar a Excel" at bounding box center [1250, 242] width 58 height 9
click at [338, 14] on icon "button" at bounding box center [337, 16] width 9 height 9
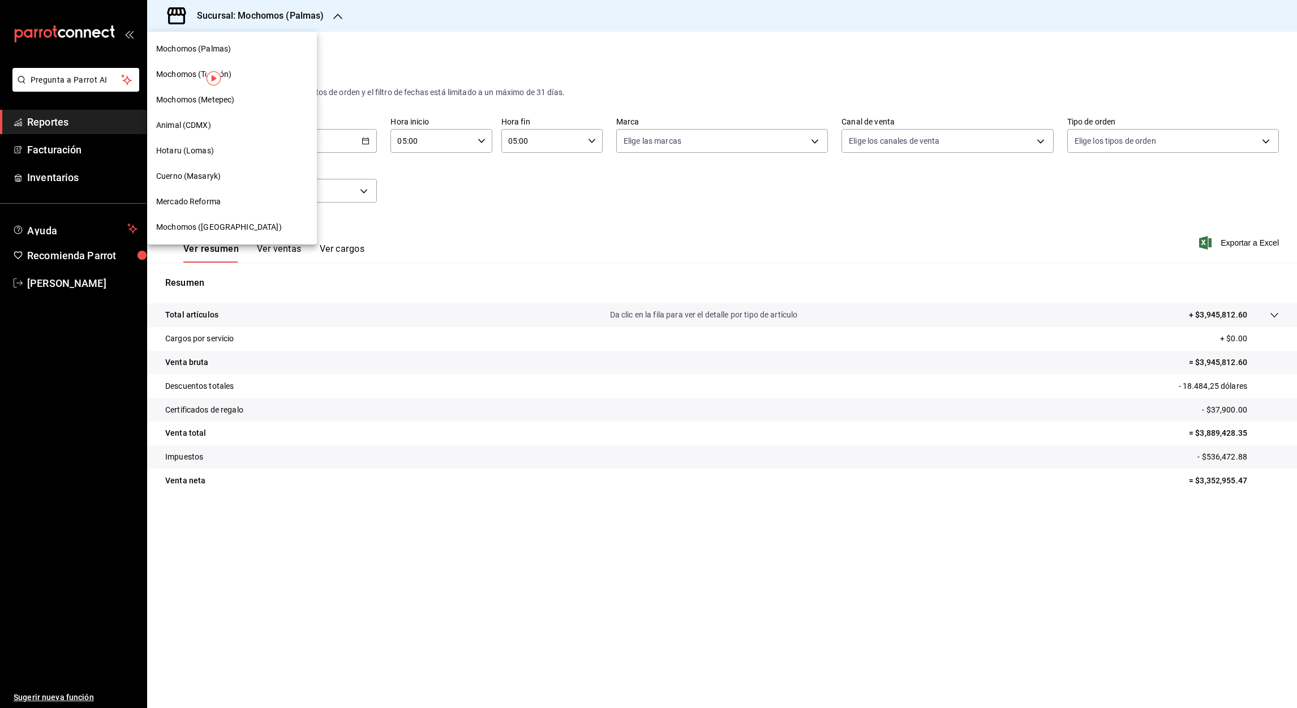
click at [205, 227] on span "Mochomos (Chihuahua)" at bounding box center [219, 227] width 126 height 12
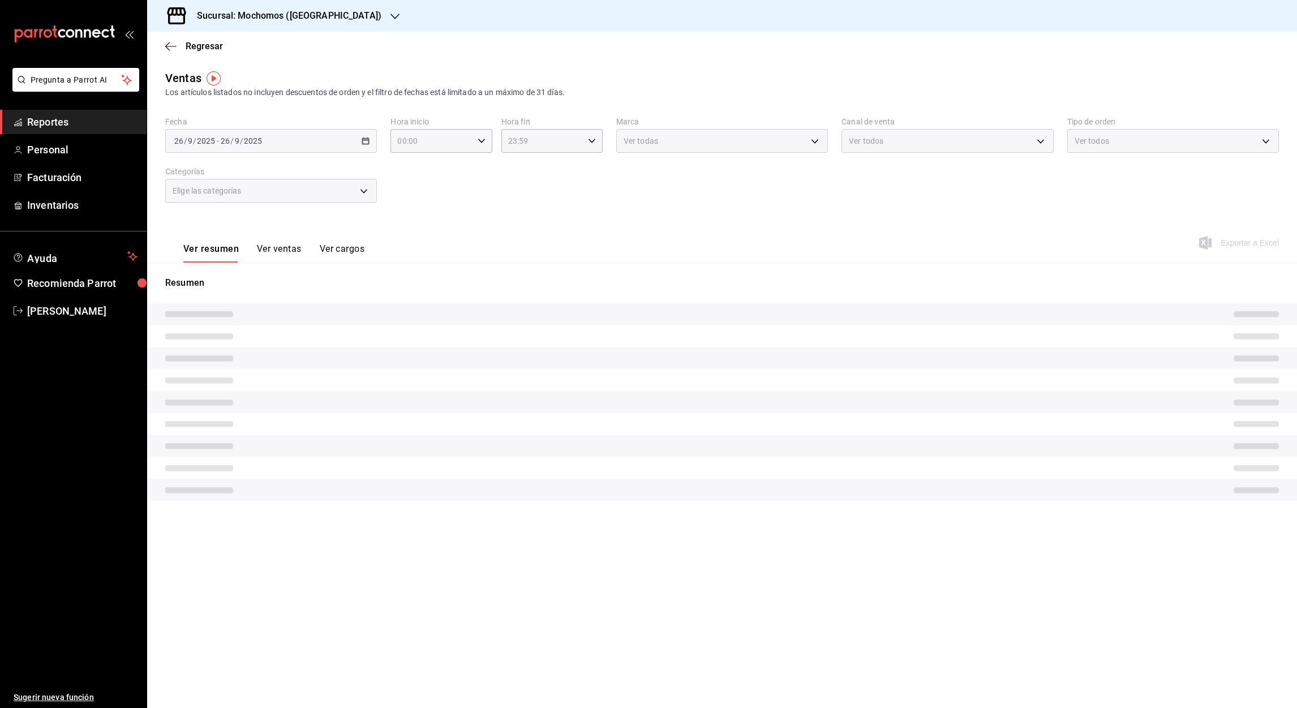
type input "05:00"
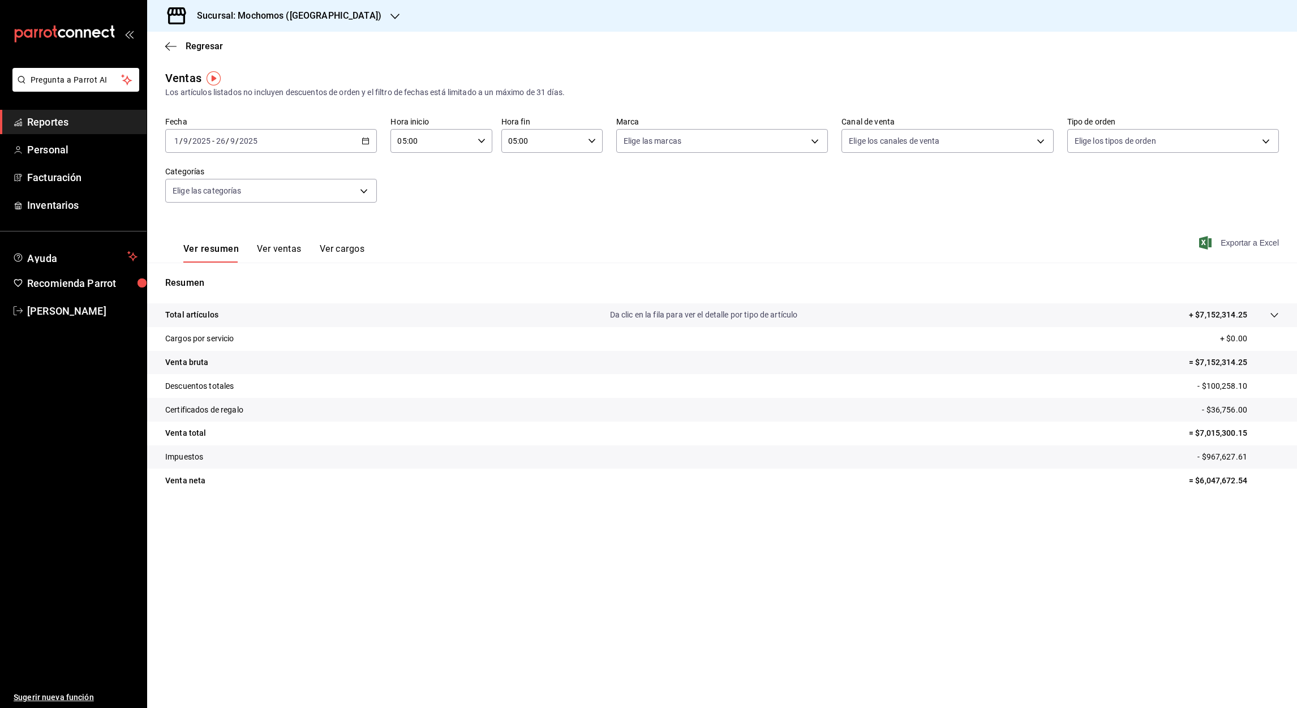
click at [1236, 240] on font "Exportar a Excel" at bounding box center [1250, 242] width 58 height 9
click at [167, 44] on icon "button" at bounding box center [167, 46] width 5 height 8
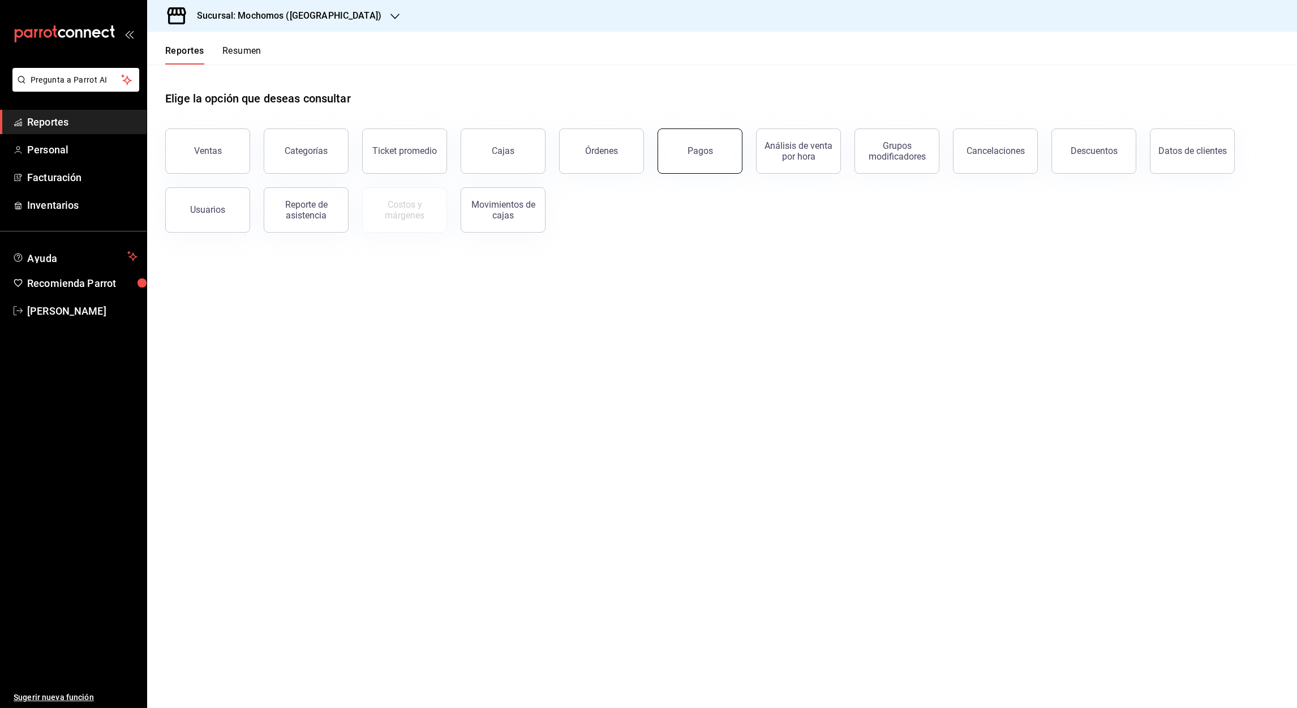
click at [719, 156] on button "Pagos" at bounding box center [700, 150] width 85 height 45
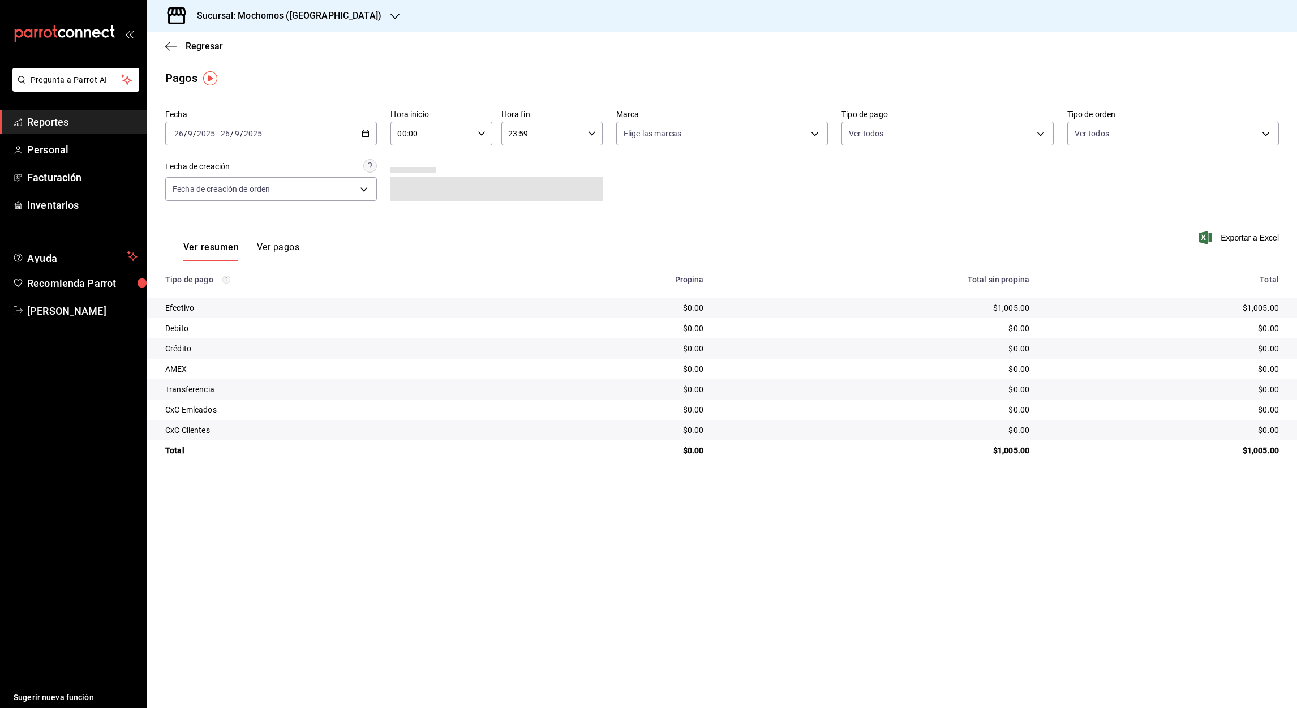
click at [368, 131] on \(Stroke\) "button" at bounding box center [365, 134] width 7 height 6
click at [197, 298] on span "Rango de fechas" at bounding box center [219, 295] width 88 height 12
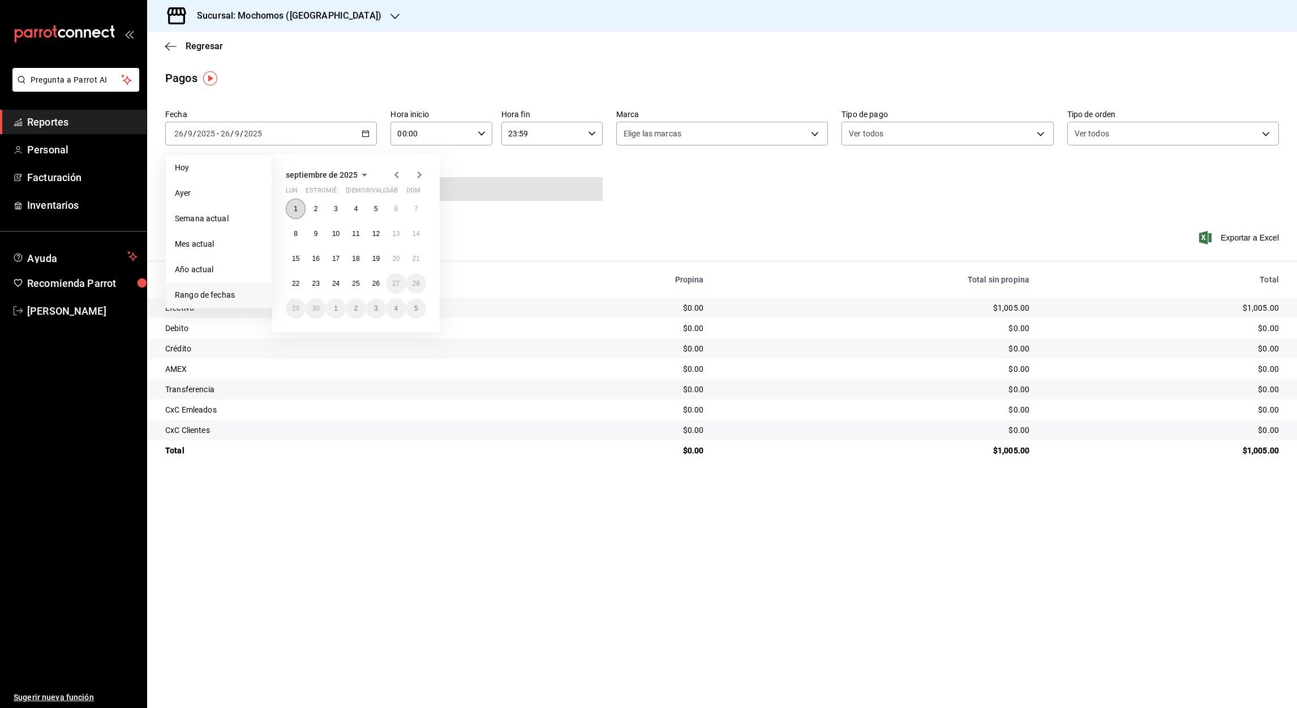
click at [299, 210] on button "1" at bounding box center [296, 209] width 20 height 20
click at [375, 282] on abbr "26" at bounding box center [375, 284] width 7 height 8
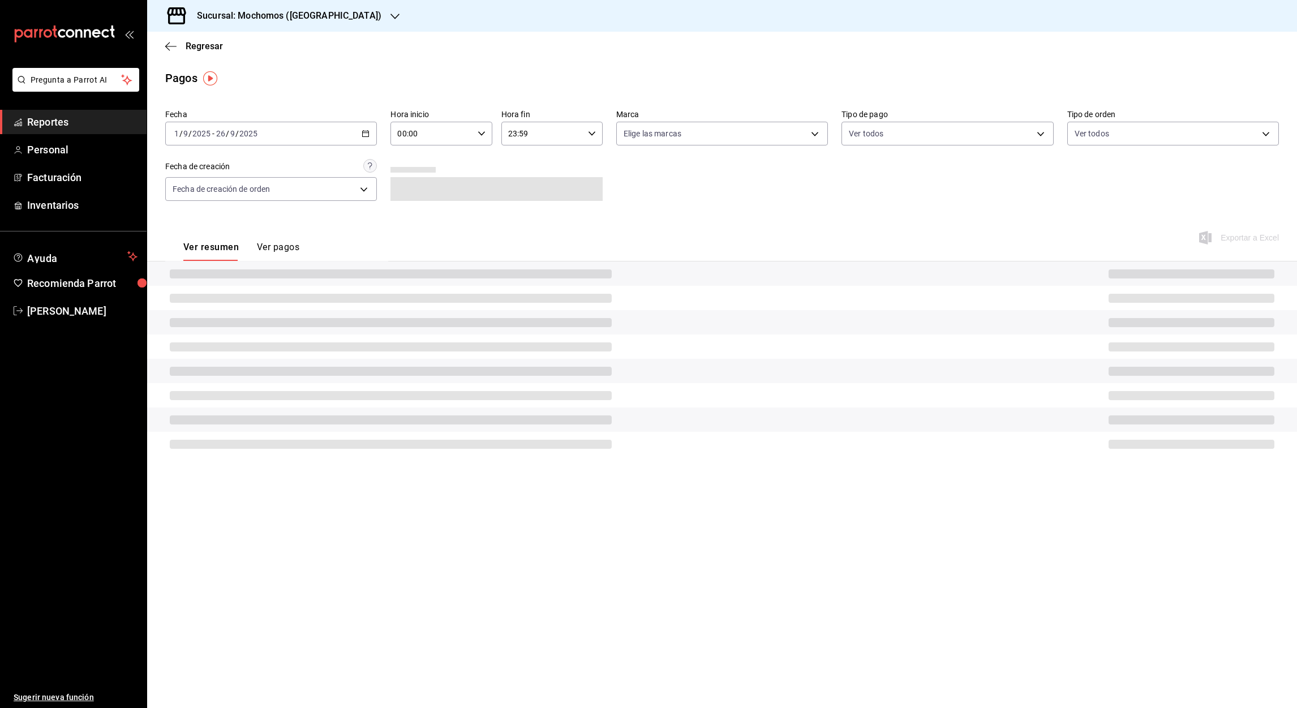
click at [402, 135] on input "00:00" at bounding box center [431, 133] width 82 height 23
click at [419, 237] on span "05" at bounding box center [415, 237] width 33 height 9
type input "05:00"
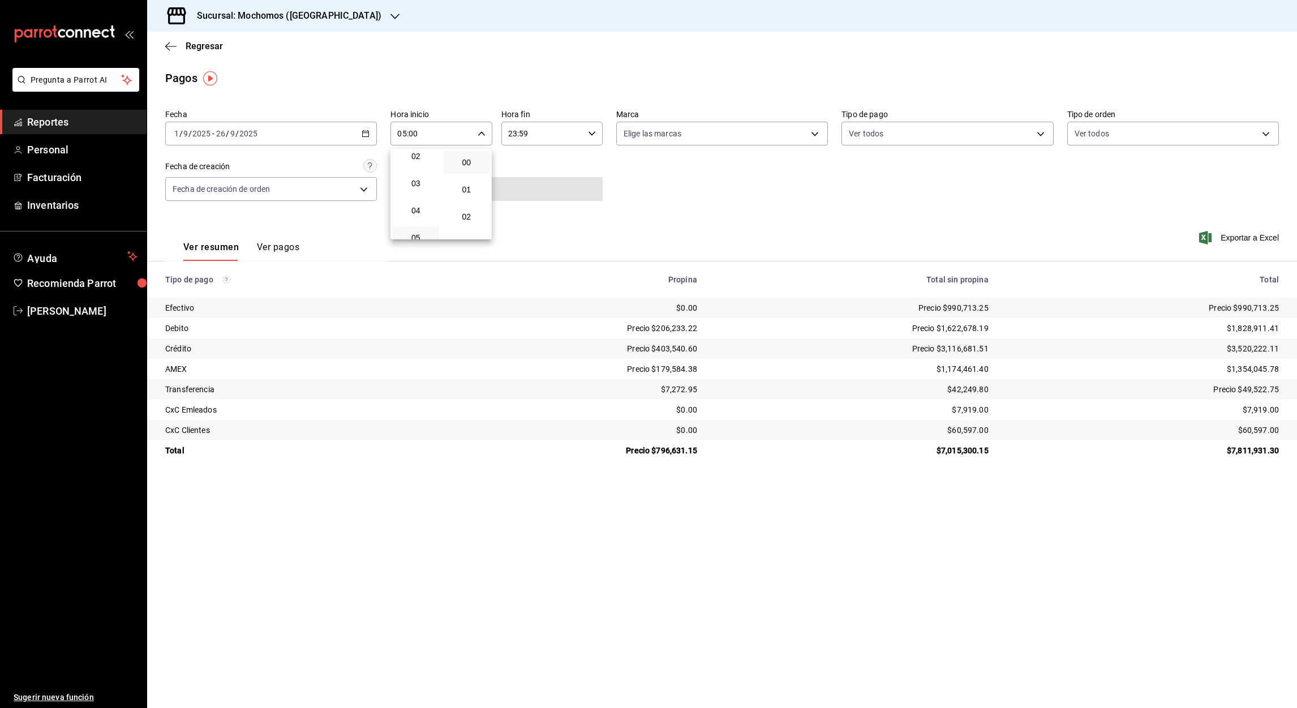
click at [511, 136] on div at bounding box center [648, 354] width 1297 height 708
click at [511, 136] on input "23:59" at bounding box center [542, 133] width 82 height 23
click at [529, 167] on button "05" at bounding box center [527, 164] width 46 height 23
click at [521, 134] on div at bounding box center [648, 354] width 1297 height 708
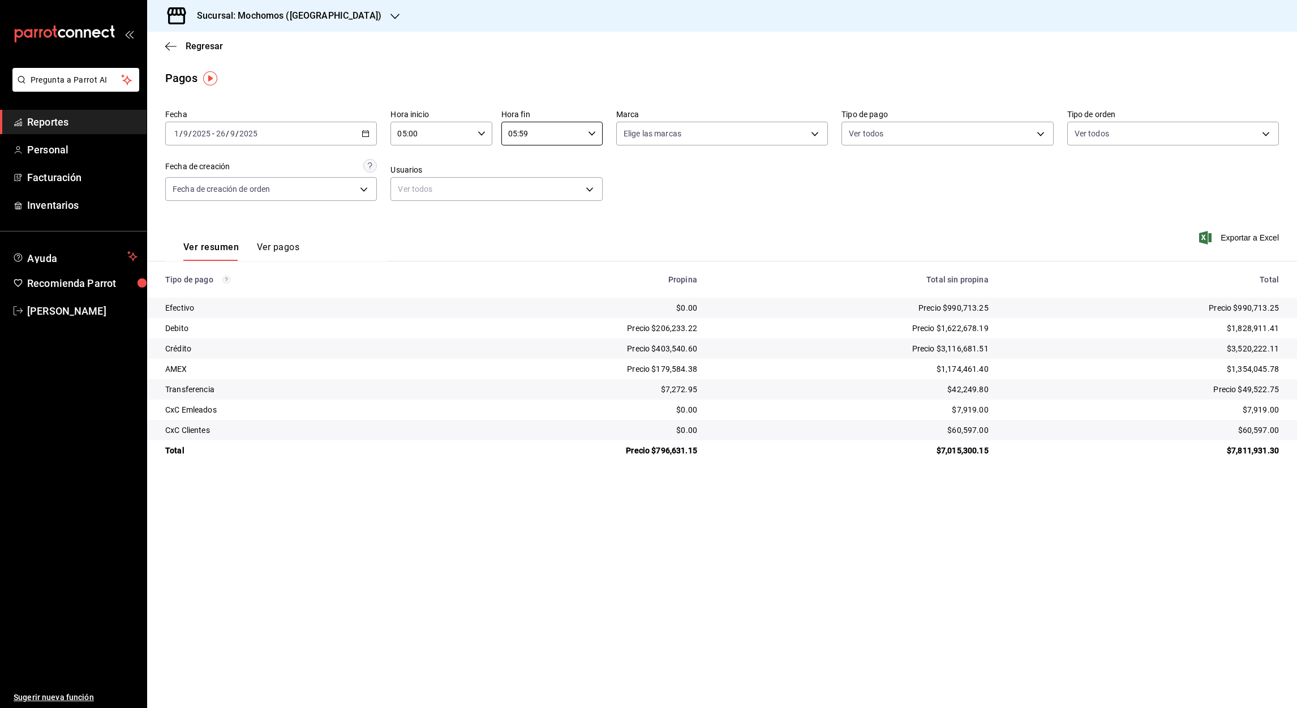
click at [521, 134] on input "05:59" at bounding box center [542, 133] width 82 height 23
click at [573, 162] on span "00" at bounding box center [577, 162] width 33 height 9
type input "05:00"
click at [1240, 234] on div at bounding box center [648, 354] width 1297 height 708
click at [1241, 237] on font "Exportar a Excel" at bounding box center [1250, 237] width 58 height 9
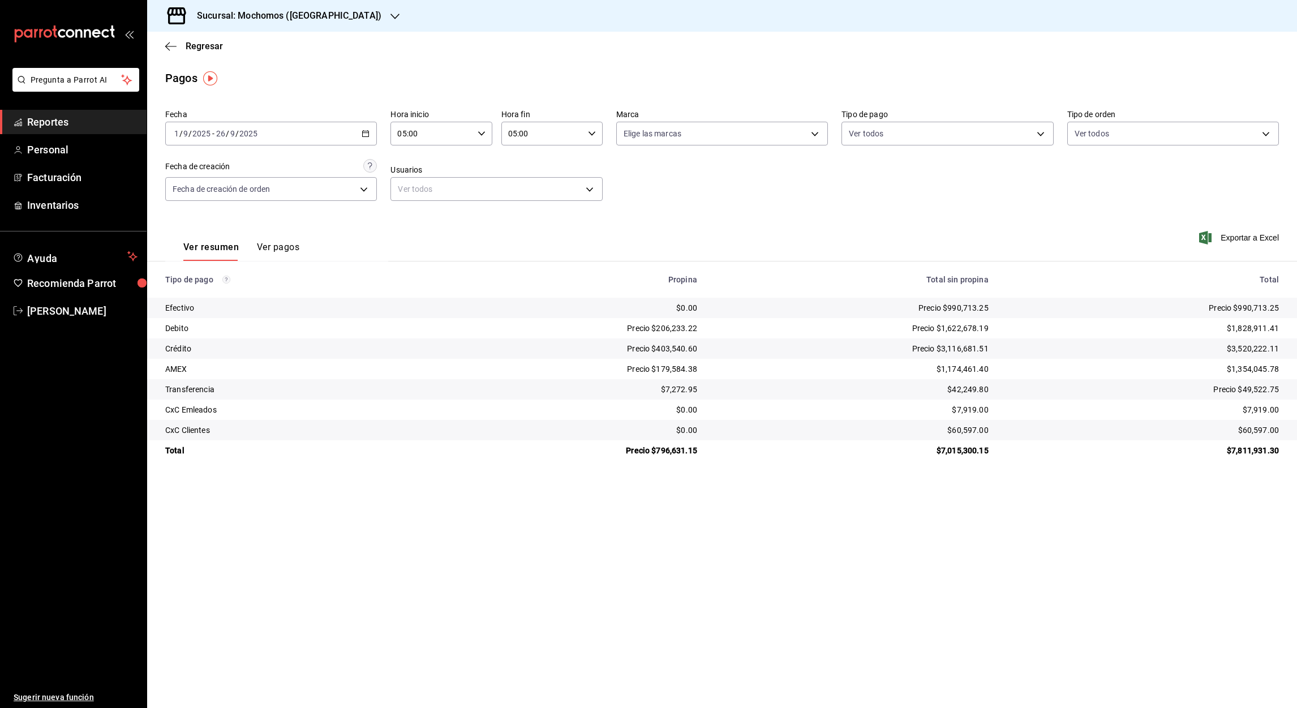
click at [367, 133] on icon "button" at bounding box center [366, 134] width 8 height 8
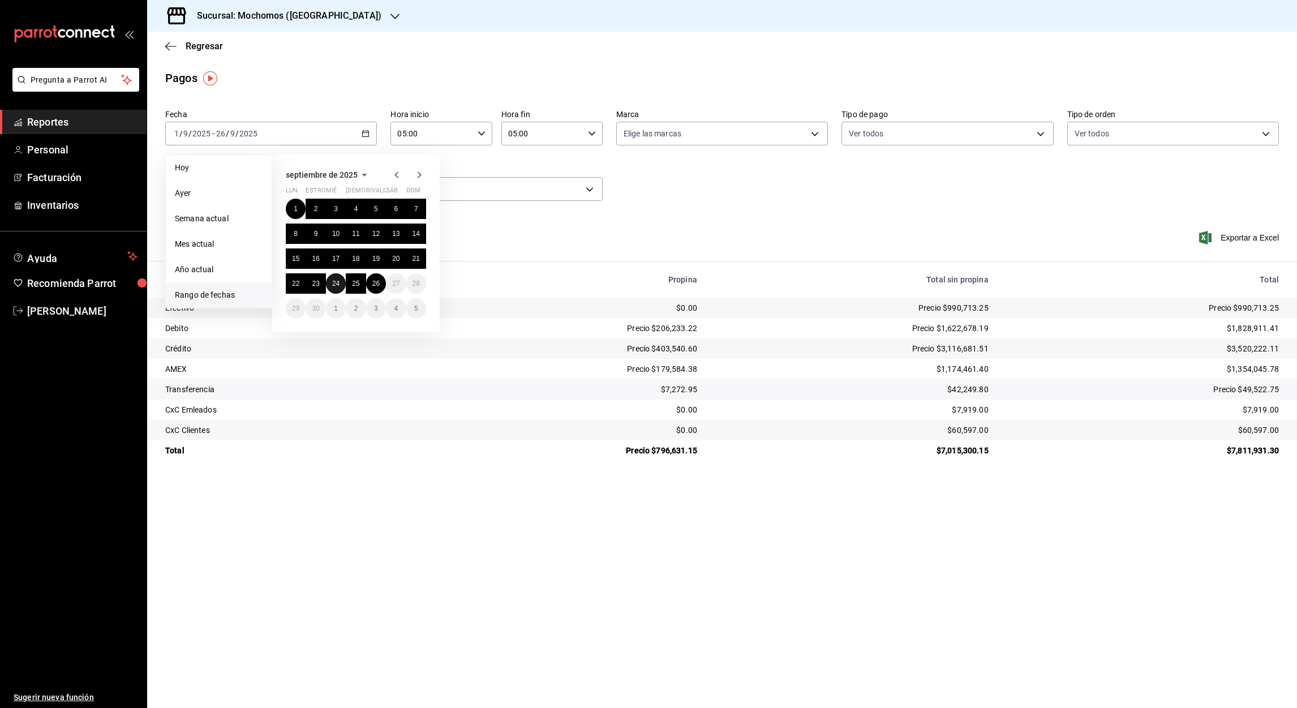
click at [338, 280] on abbr "24" at bounding box center [335, 284] width 7 height 8
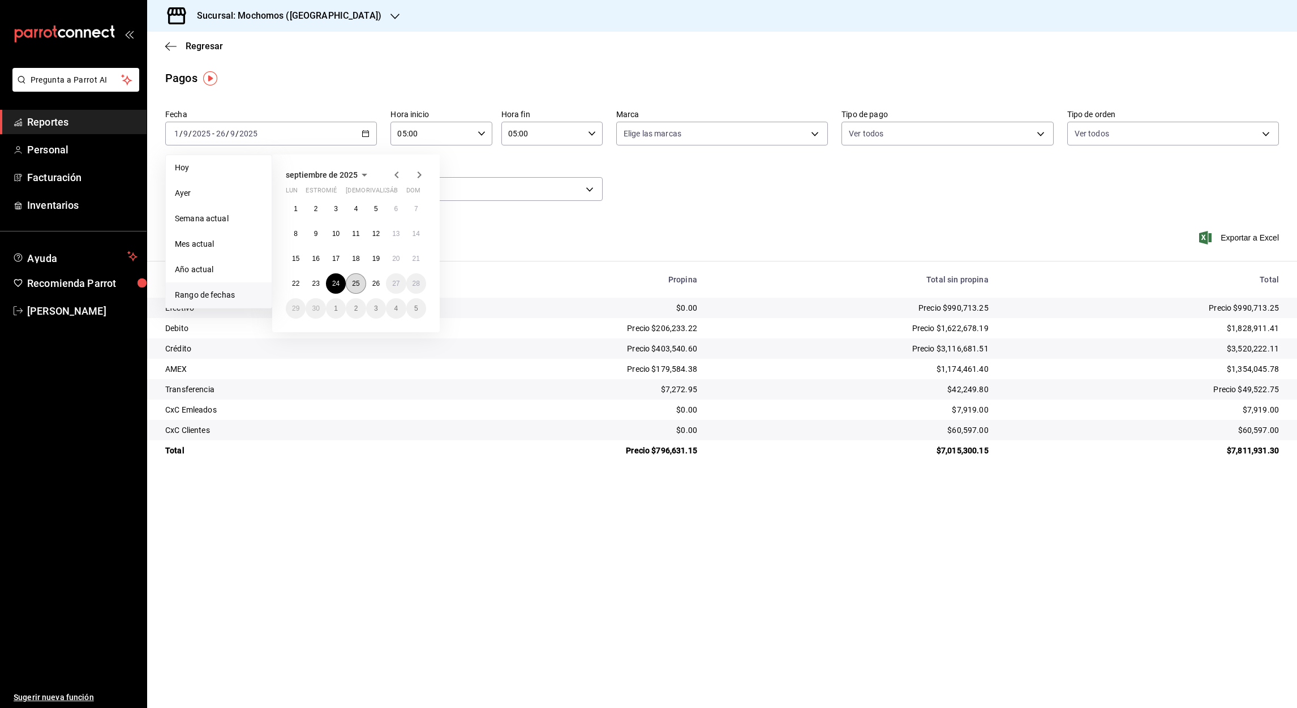
click at [358, 285] on abbr "25" at bounding box center [355, 284] width 7 height 8
type input "00:00"
type input "23:59"
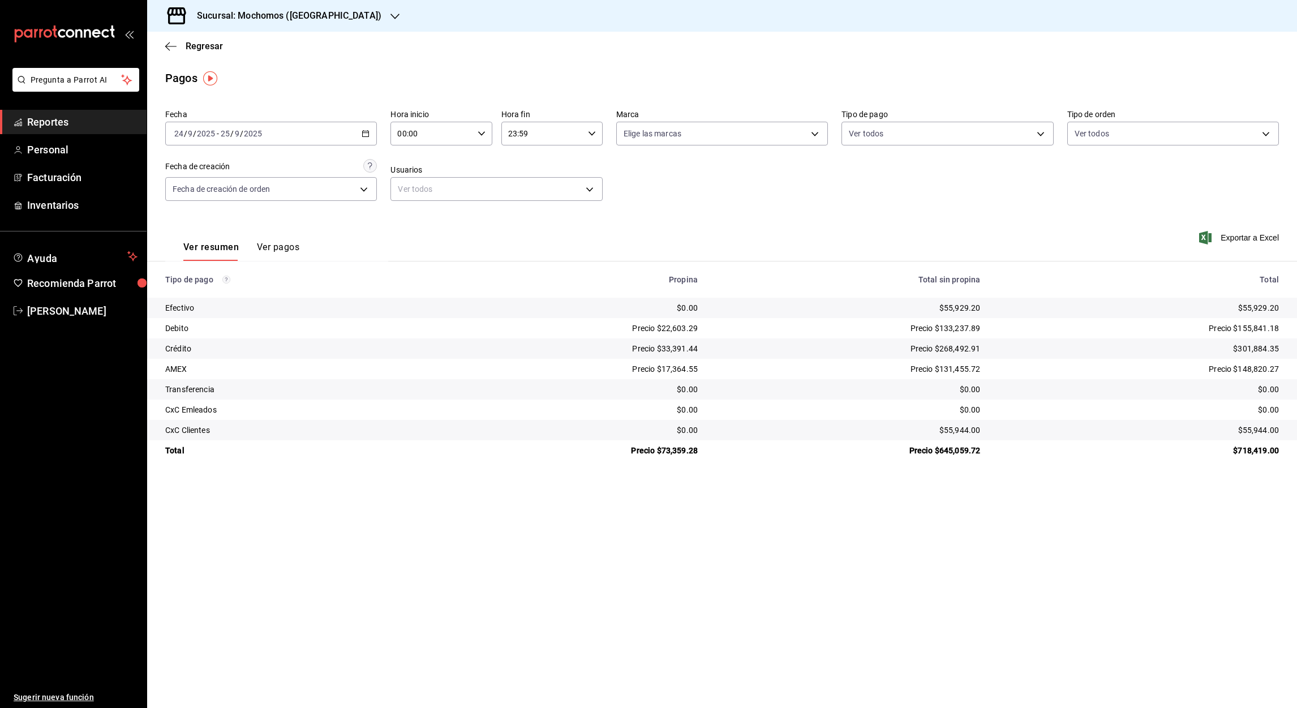
click at [403, 136] on input "00:00" at bounding box center [431, 133] width 82 height 23
click at [419, 204] on span "05" at bounding box center [415, 201] width 33 height 9
type input "05:00"
click at [514, 133] on div at bounding box center [648, 354] width 1297 height 708
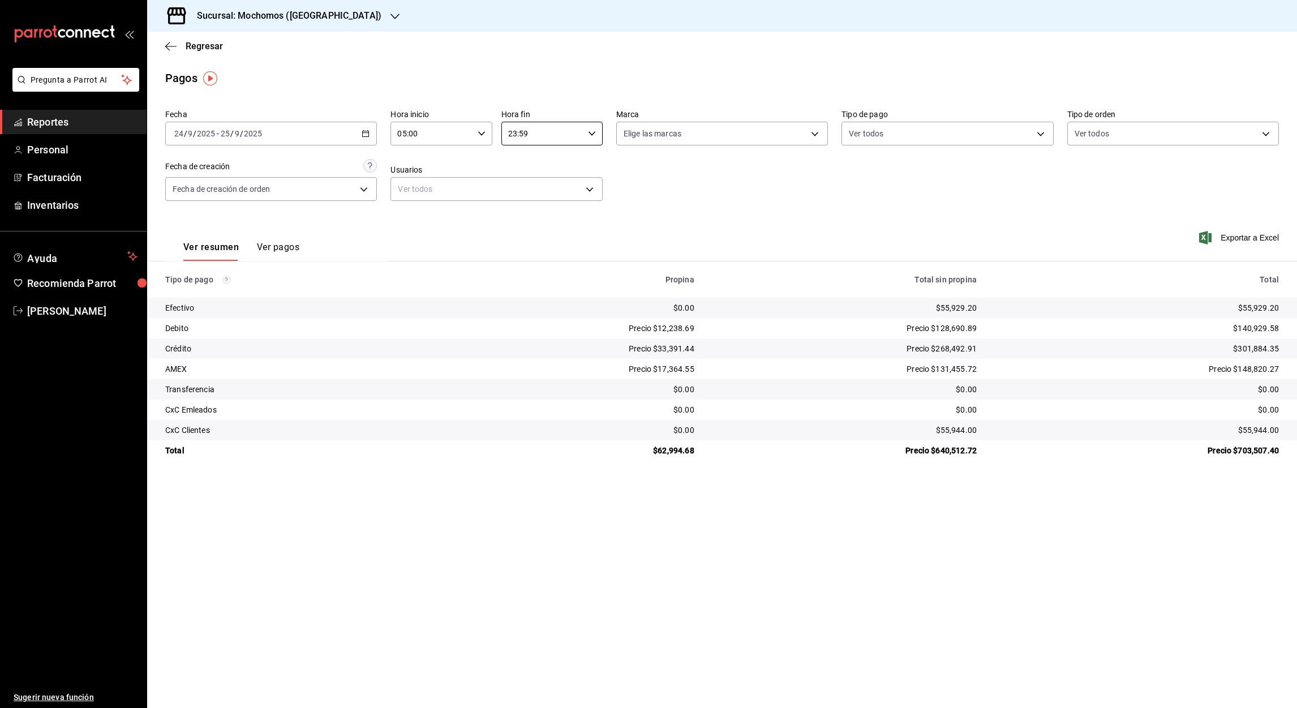
click at [514, 133] on input "23:59" at bounding box center [542, 133] width 82 height 23
click at [524, 210] on button "05" at bounding box center [527, 206] width 46 height 23
click at [522, 135] on div at bounding box center [648, 354] width 1297 height 708
click at [522, 135] on input "05:59" at bounding box center [542, 133] width 82 height 23
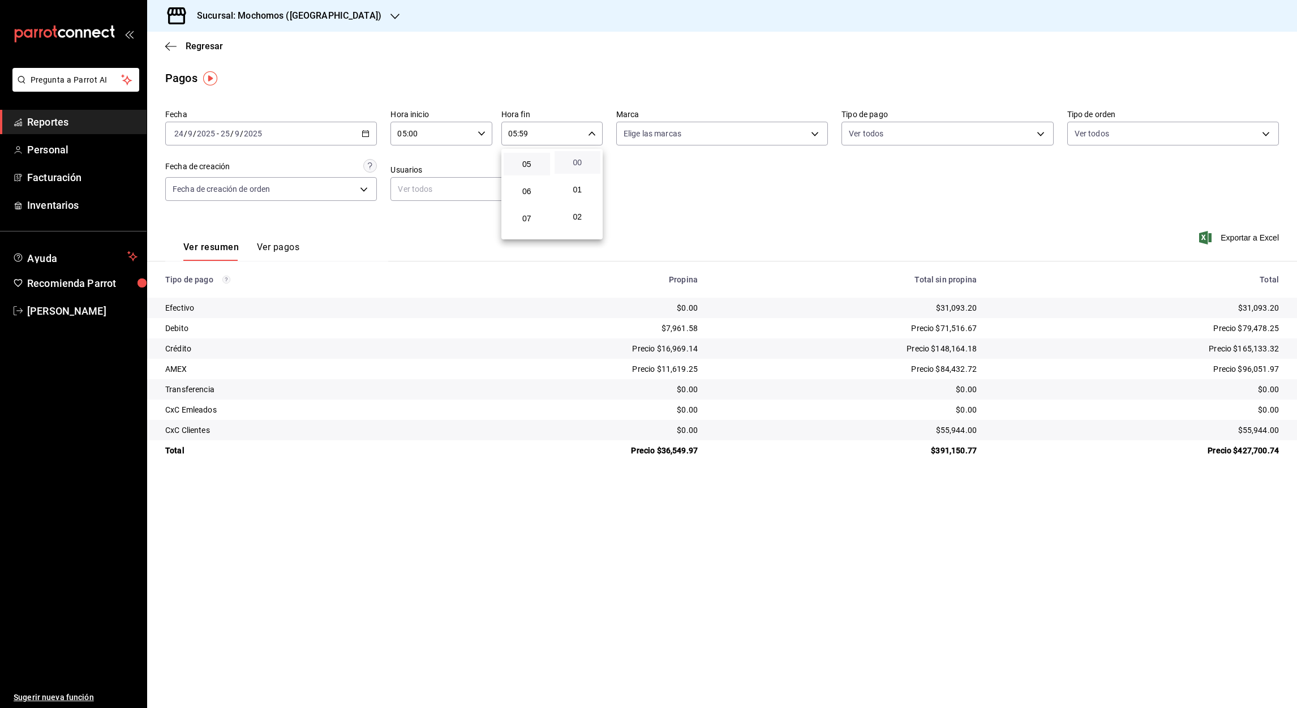
click at [575, 163] on span "00" at bounding box center [577, 162] width 33 height 9
type input "05:00"
click at [168, 45] on div at bounding box center [648, 354] width 1297 height 708
click at [168, 45] on icon "button" at bounding box center [170, 46] width 11 height 10
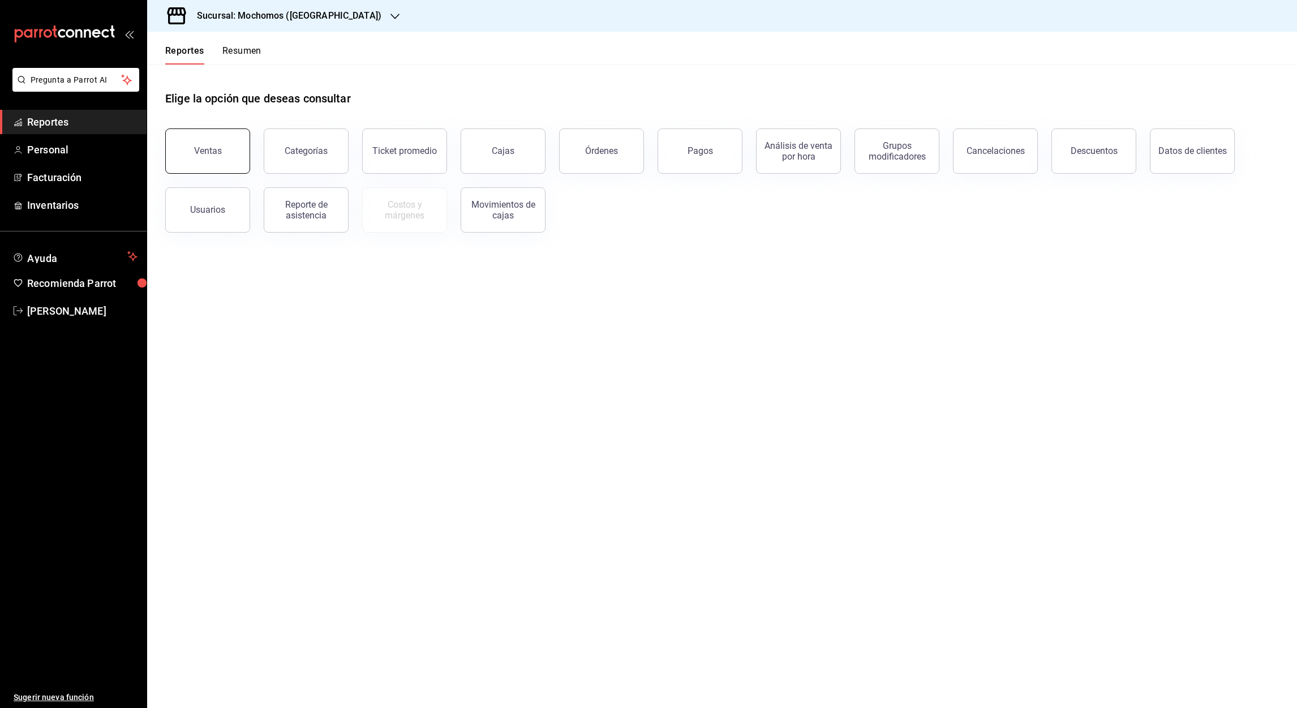
click at [203, 150] on div "Ventas" at bounding box center [208, 150] width 28 height 11
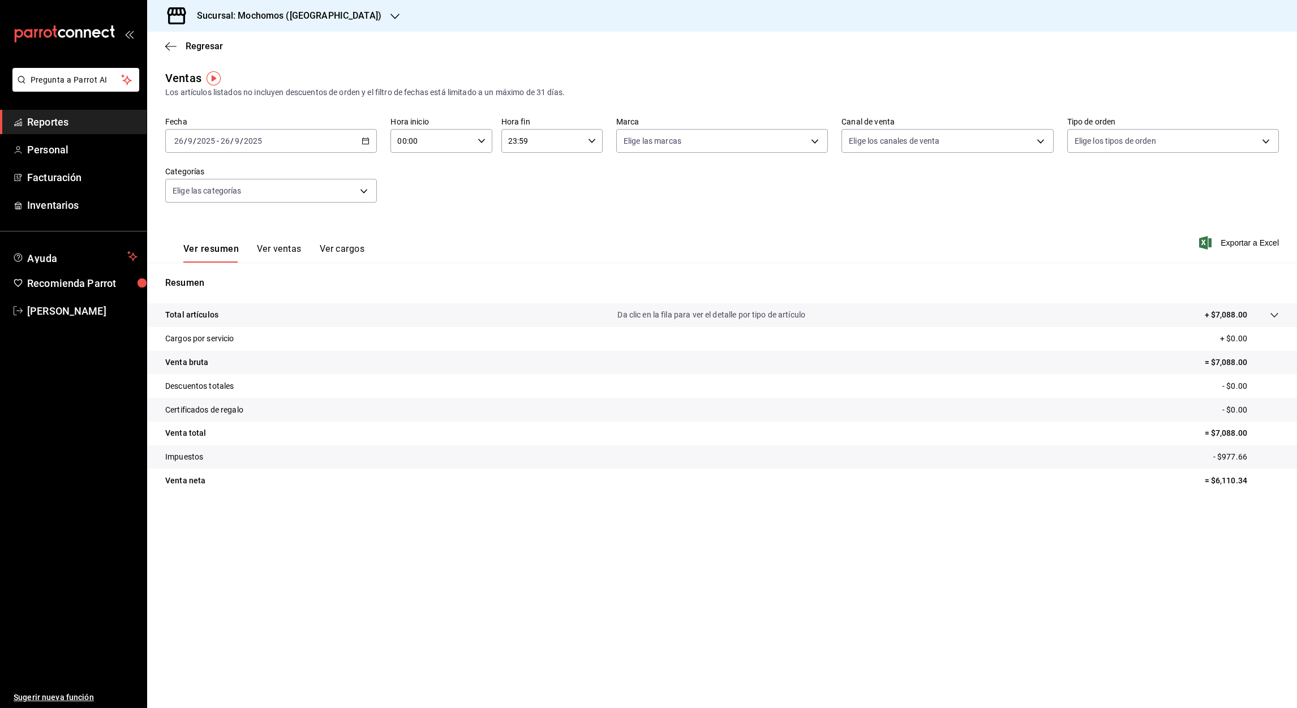
click at [390, 14] on icon "button" at bounding box center [394, 16] width 9 height 9
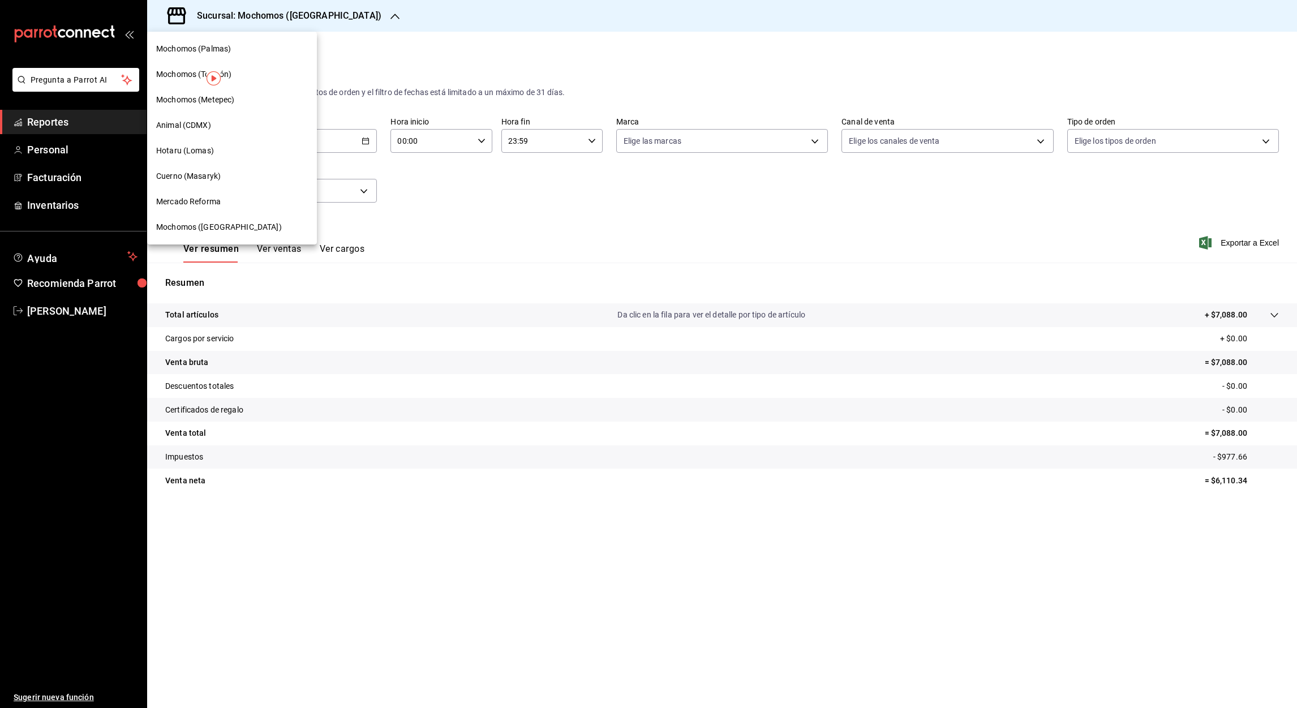
click at [195, 196] on span "Mercado Reforma" at bounding box center [188, 202] width 65 height 12
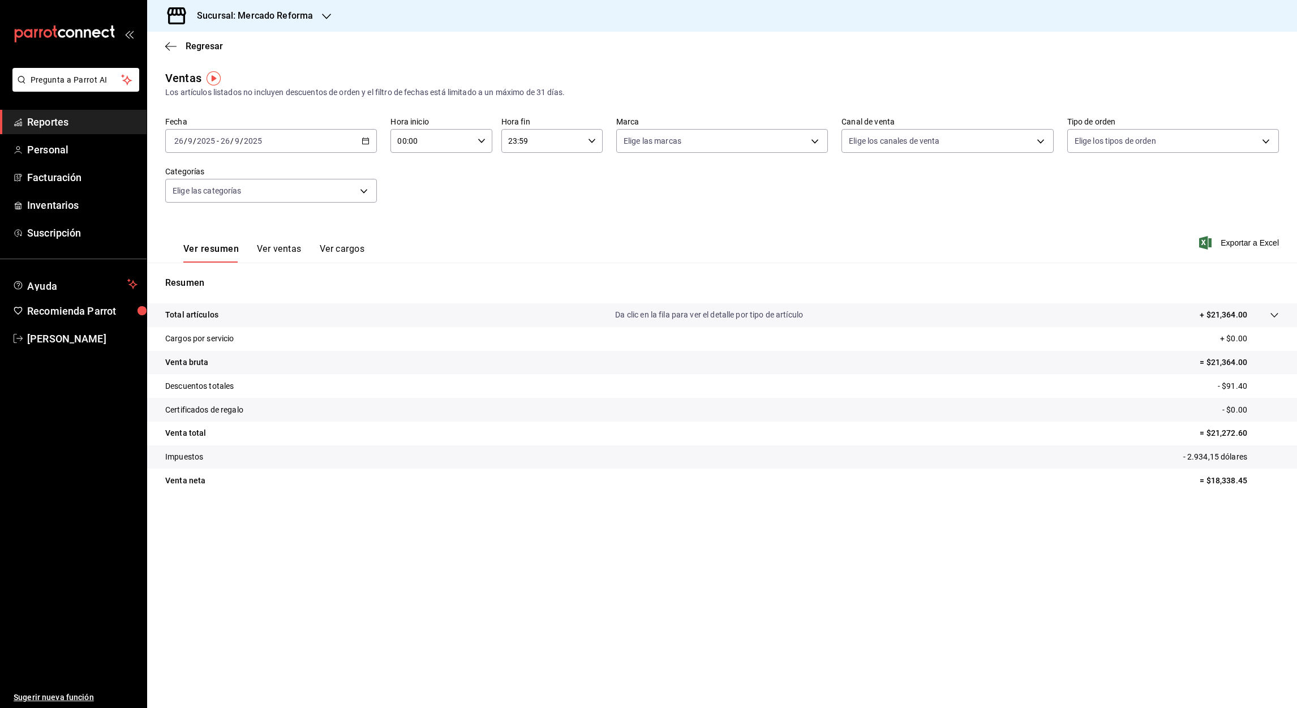
click at [375, 141] on div "2025-09-26 26 / 9 / 2025 - 2025-09-26 26 / 9 / 2025" at bounding box center [271, 141] width 212 height 24
click at [366, 142] on icon "button" at bounding box center [366, 141] width 8 height 8
click at [214, 273] on span "Rango de fechas" at bounding box center [219, 277] width 88 height 12
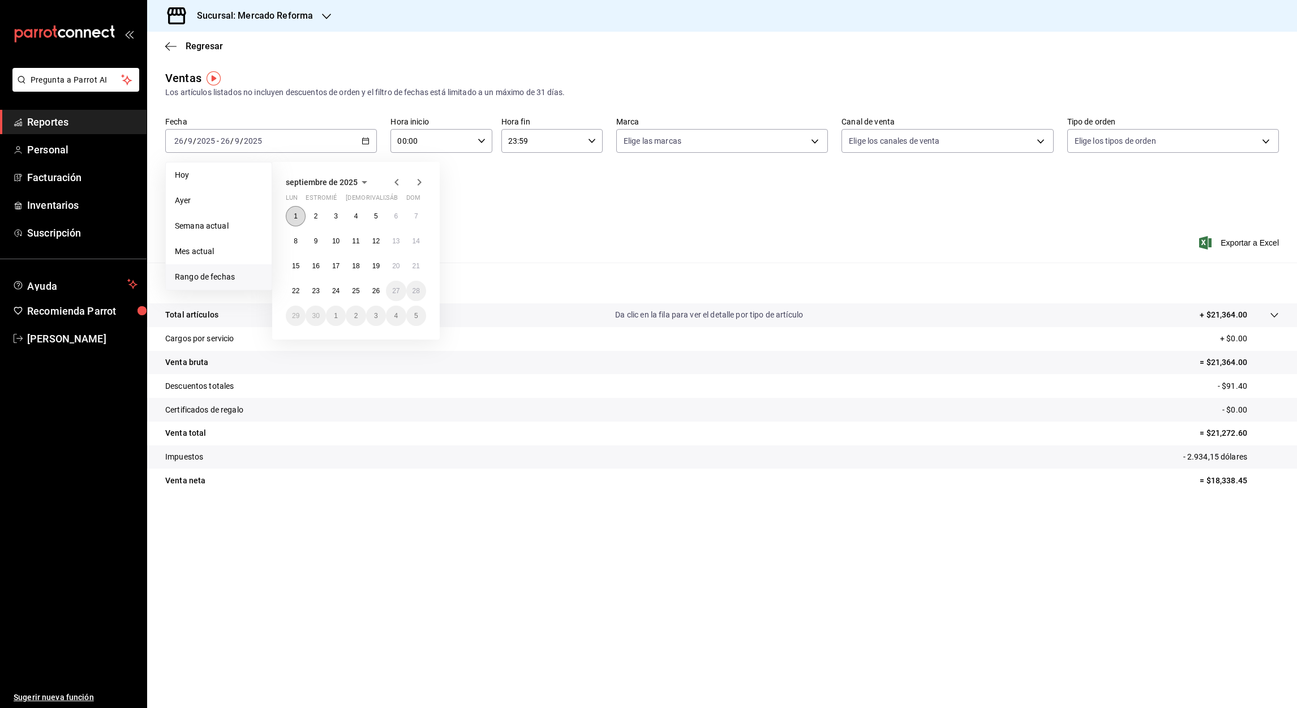
click at [300, 212] on button "1" at bounding box center [296, 216] width 20 height 20
click at [379, 287] on abbr "26" at bounding box center [375, 291] width 7 height 8
click at [403, 143] on input "00:00" at bounding box center [431, 141] width 82 height 23
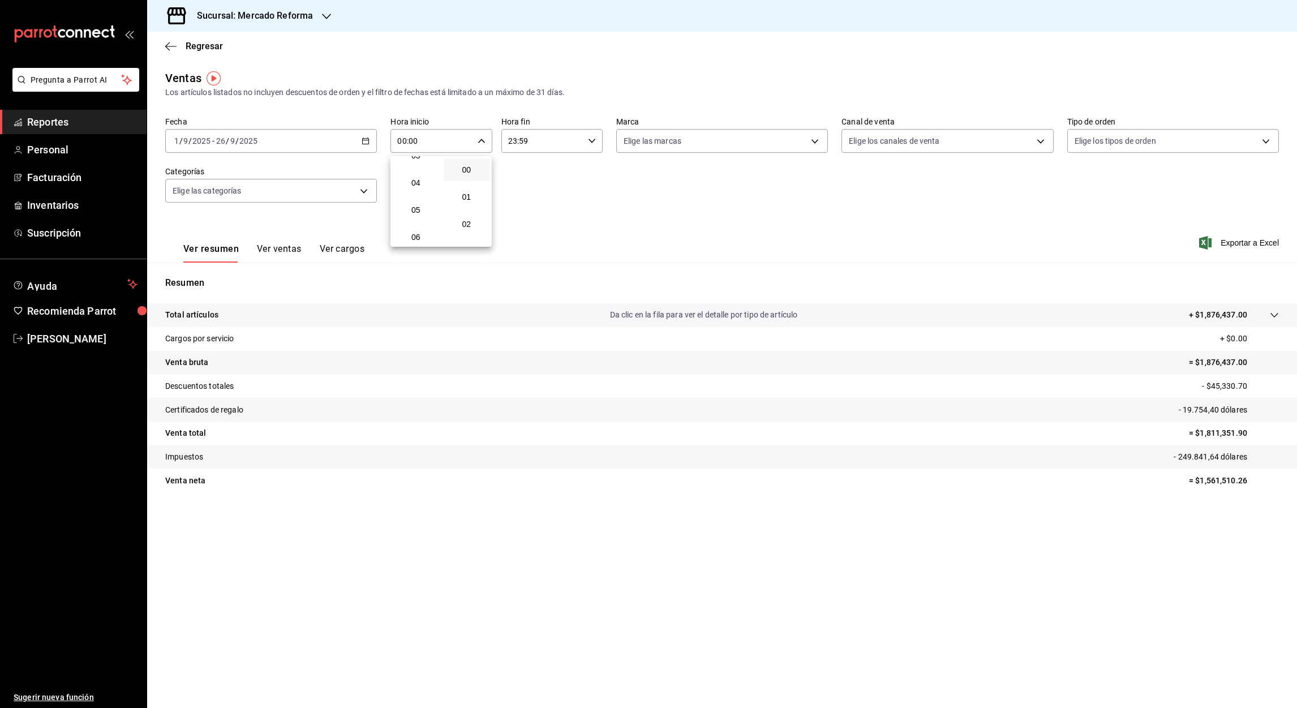
scroll to position [97, 0]
click at [414, 208] on span "05" at bounding box center [415, 208] width 33 height 9
type input "05:00"
click at [514, 140] on div at bounding box center [648, 354] width 1297 height 708
click at [514, 140] on input "23:59" at bounding box center [542, 141] width 82 height 23
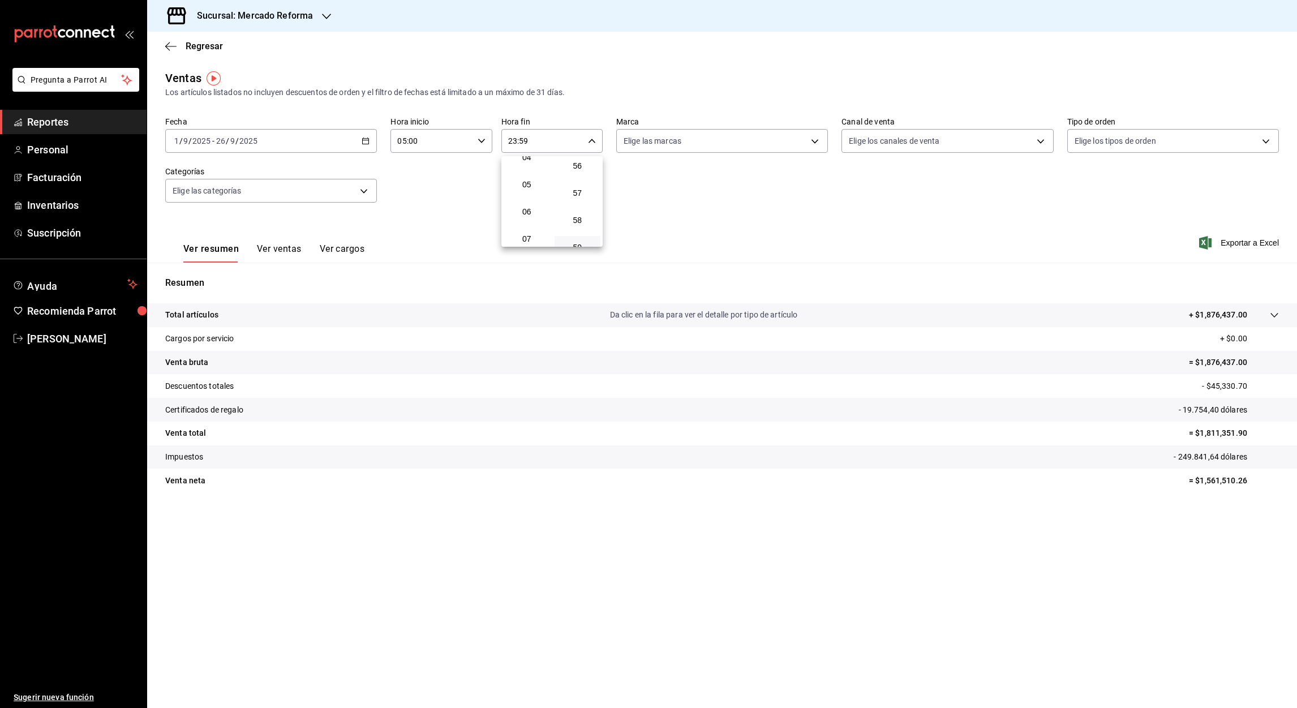
scroll to position [121, 0]
click at [529, 183] on span "05" at bounding box center [526, 185] width 33 height 9
click at [525, 143] on div at bounding box center [648, 354] width 1297 height 708
click at [525, 143] on input "05:59" at bounding box center [542, 141] width 82 height 23
click at [573, 169] on span "00" at bounding box center [577, 169] width 33 height 9
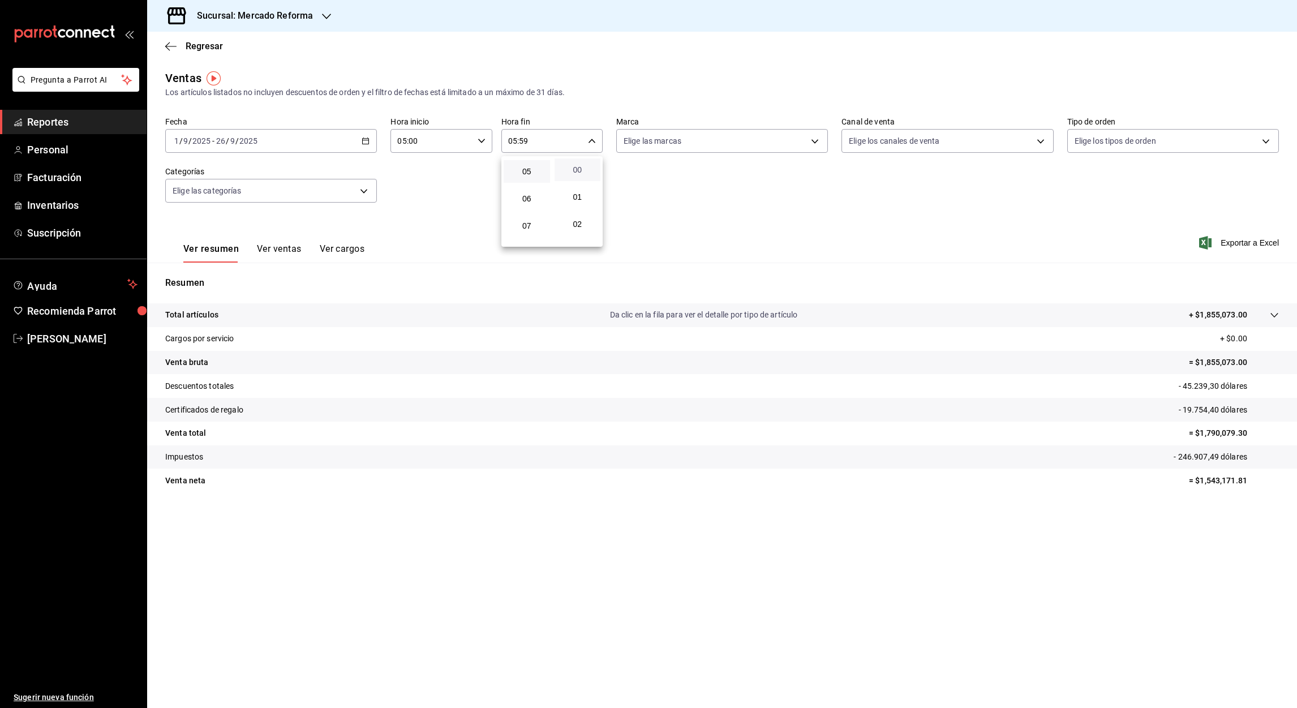
type input "05:00"
click at [1241, 240] on div at bounding box center [648, 354] width 1297 height 708
click at [1245, 244] on font "Exportar a Excel" at bounding box center [1250, 242] width 58 height 9
click at [1245, 244] on div "Exportando a excel..." at bounding box center [1233, 243] width 92 height 10
click at [169, 45] on icon "button" at bounding box center [170, 46] width 11 height 10
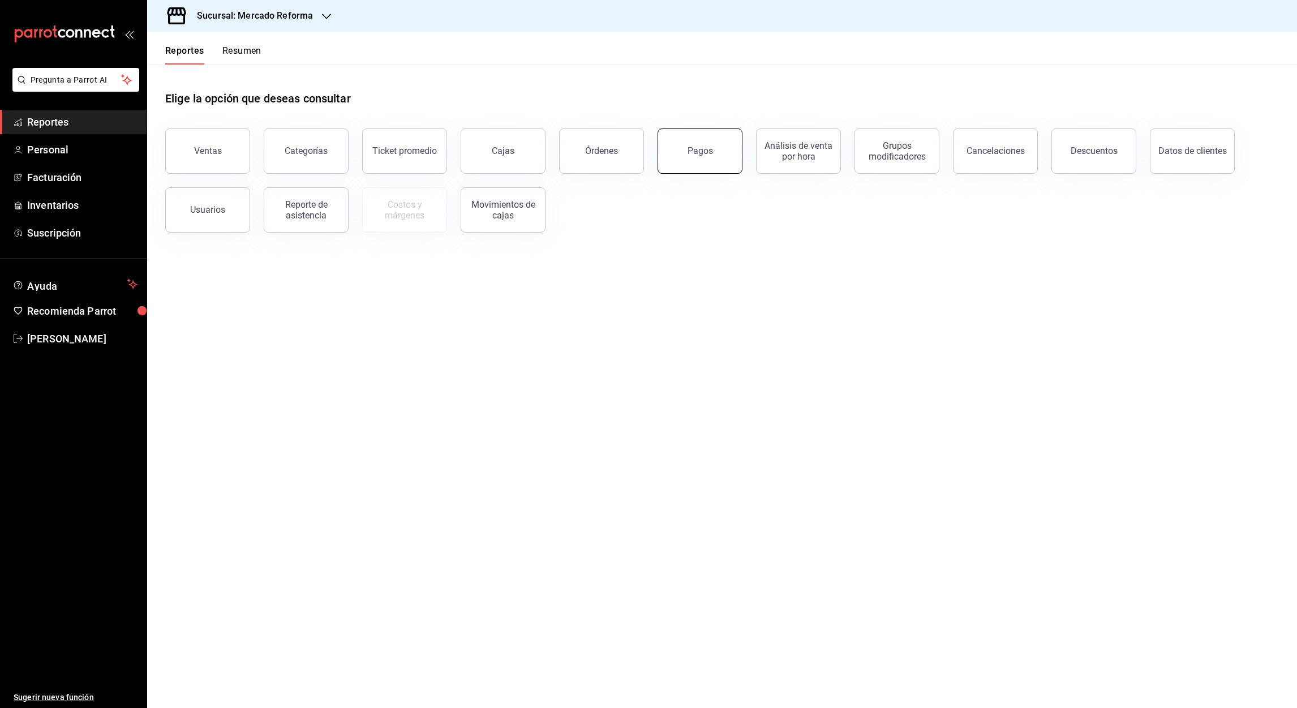
click at [712, 158] on button "Pagos" at bounding box center [700, 150] width 85 height 45
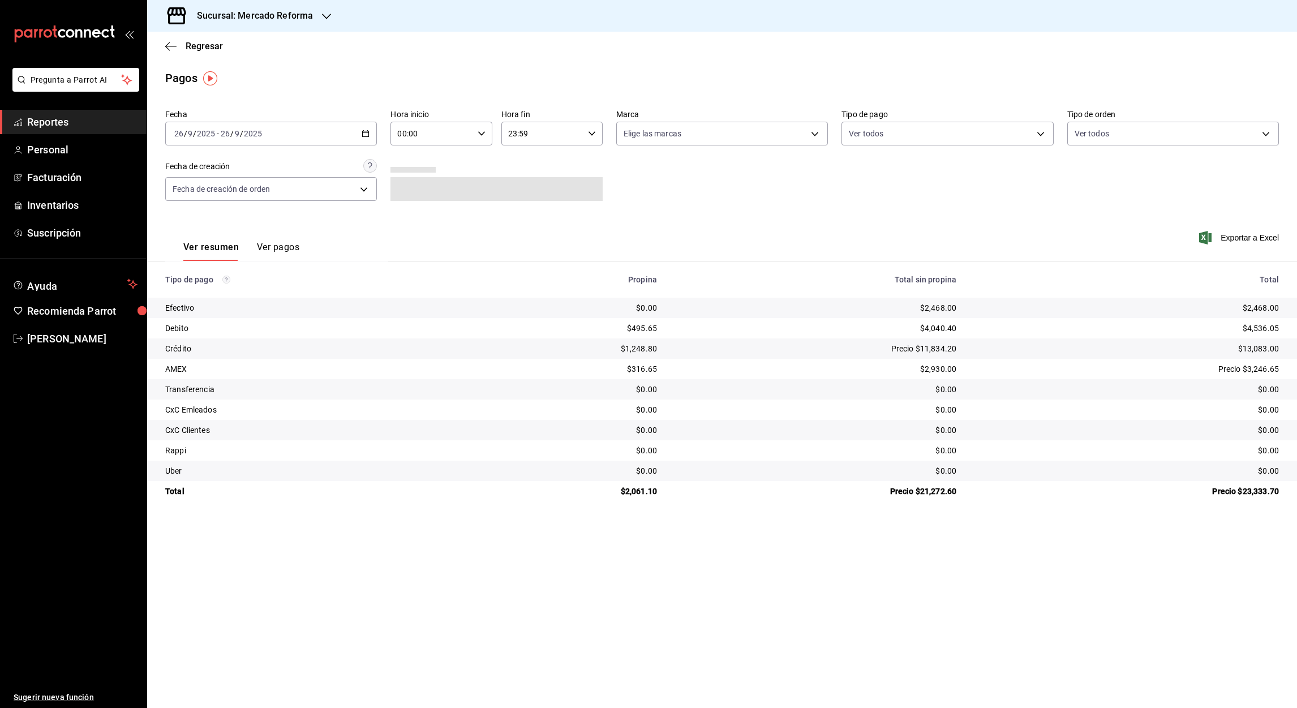
click at [370, 134] on div "2025-09-26 26 / 9 / 2025 - 2025-09-26 26 / 9 / 2025" at bounding box center [271, 134] width 212 height 24
click at [216, 291] on span "Rango de fechas" at bounding box center [219, 295] width 88 height 12
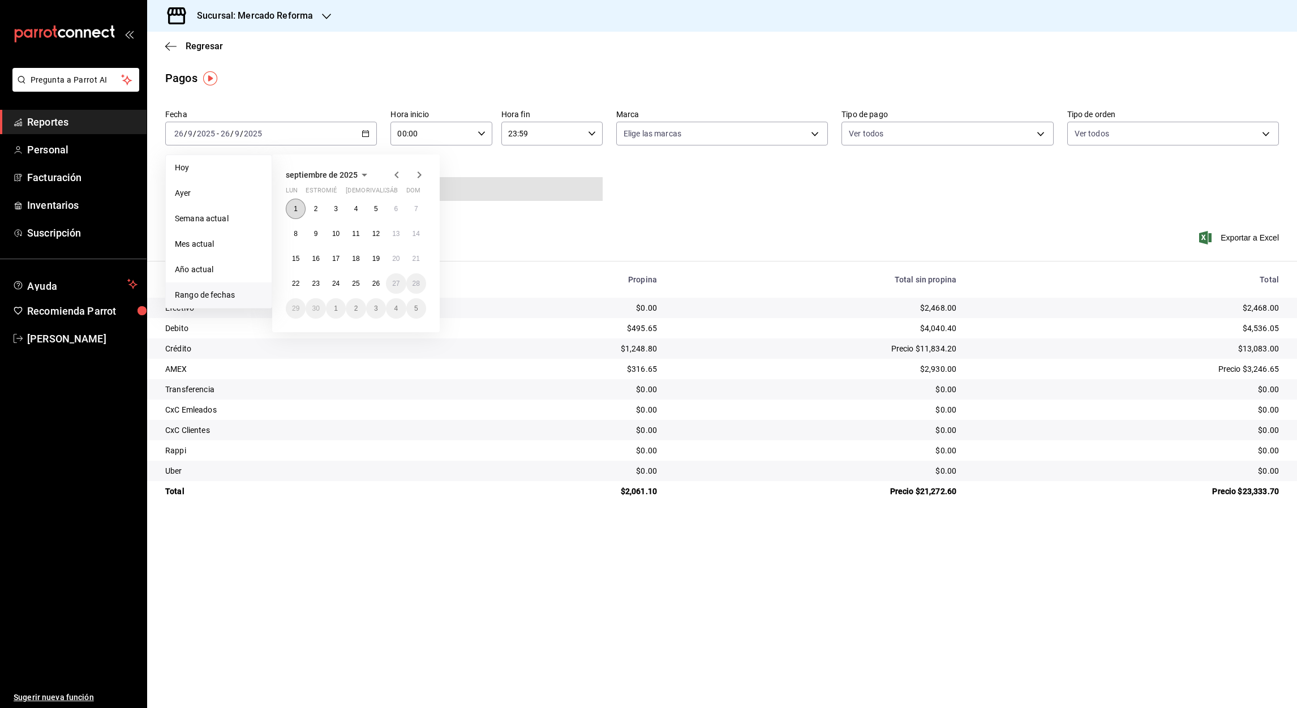
click at [297, 208] on abbr "1" at bounding box center [296, 209] width 4 height 8
click at [376, 280] on abbr "26" at bounding box center [375, 284] width 7 height 8
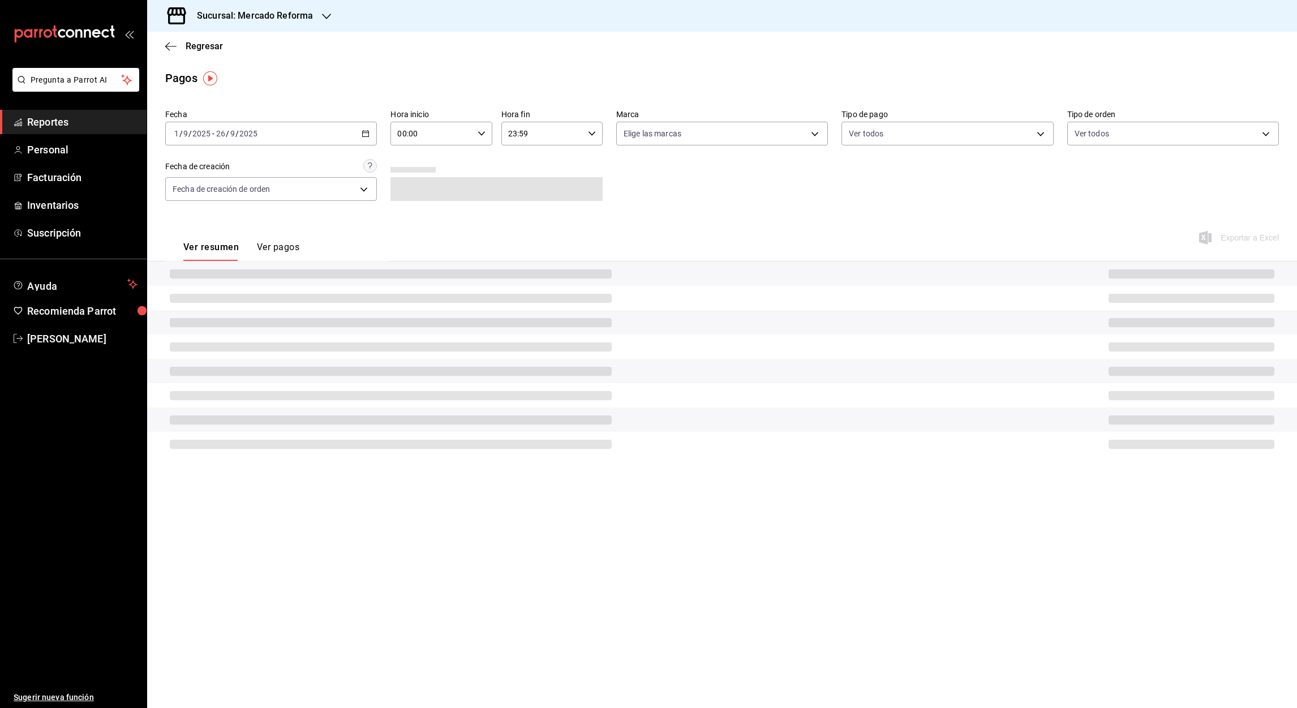
click at [399, 133] on input "00:00" at bounding box center [431, 133] width 82 height 23
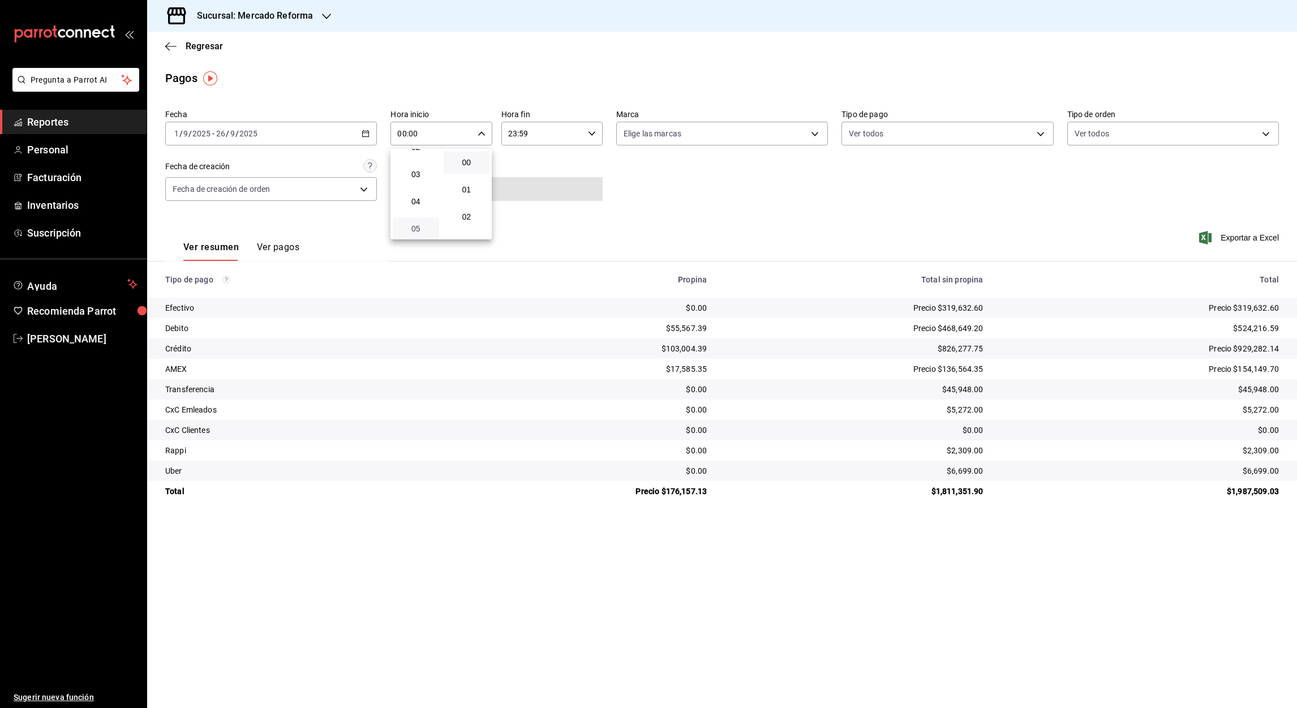
click at [415, 227] on span "05" at bounding box center [415, 228] width 33 height 9
type input "05:00"
click at [512, 136] on div at bounding box center [648, 354] width 1297 height 708
click at [512, 136] on input "23:59" at bounding box center [542, 133] width 82 height 23
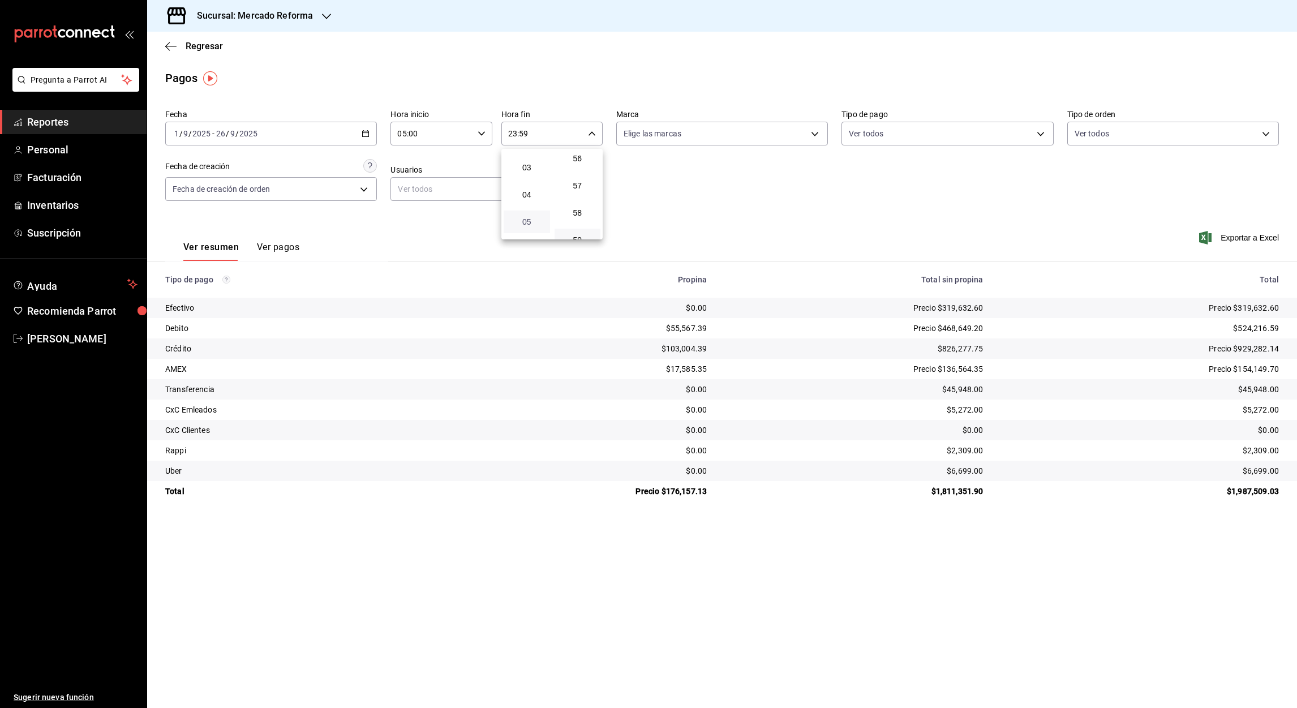
click at [528, 221] on span "05" at bounding box center [526, 221] width 33 height 9
click at [524, 132] on div at bounding box center [648, 354] width 1297 height 708
click at [524, 132] on input "05:59" at bounding box center [542, 133] width 82 height 23
click at [575, 160] on span "00" at bounding box center [577, 162] width 33 height 9
type input "05:00"
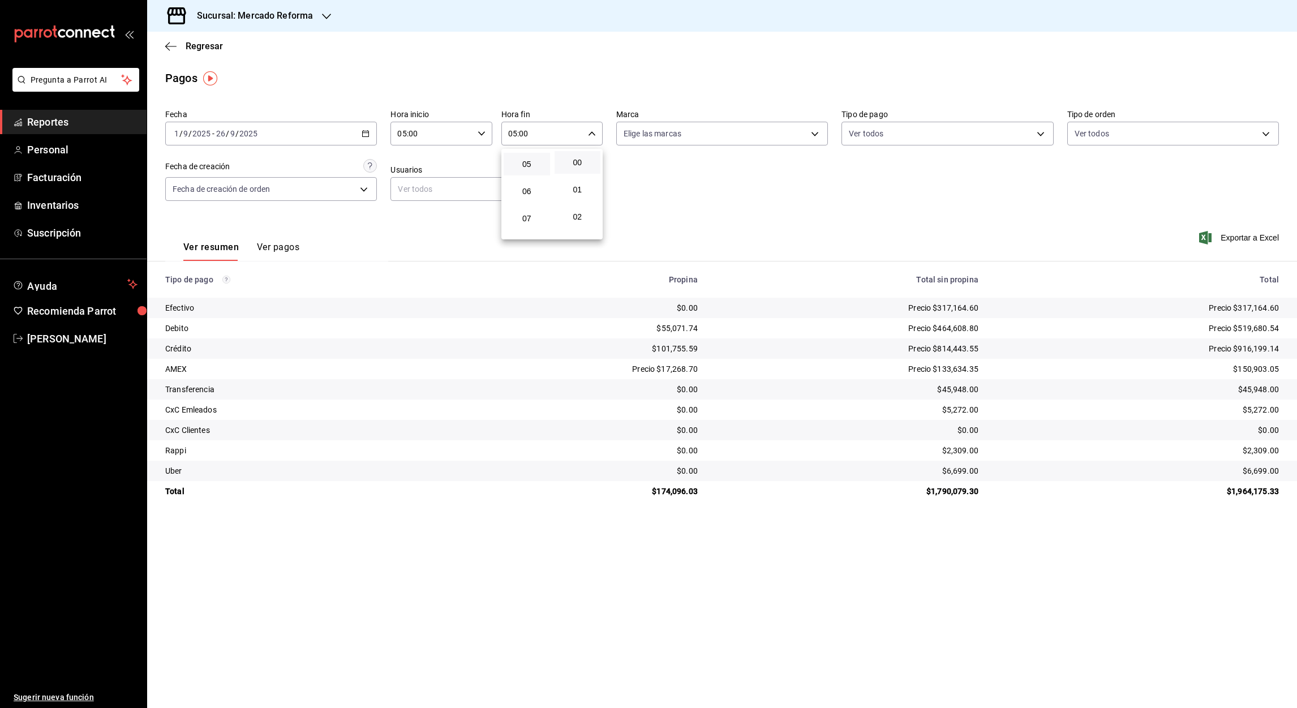
click at [1235, 237] on div at bounding box center [648, 354] width 1297 height 708
click at [1235, 235] on font "Exportar a Excel" at bounding box center [1250, 237] width 58 height 9
click at [1037, 117] on div "Ver todos" at bounding box center [947, 131] width 212 height 28
